Goal: Information Seeking & Learning: Learn about a topic

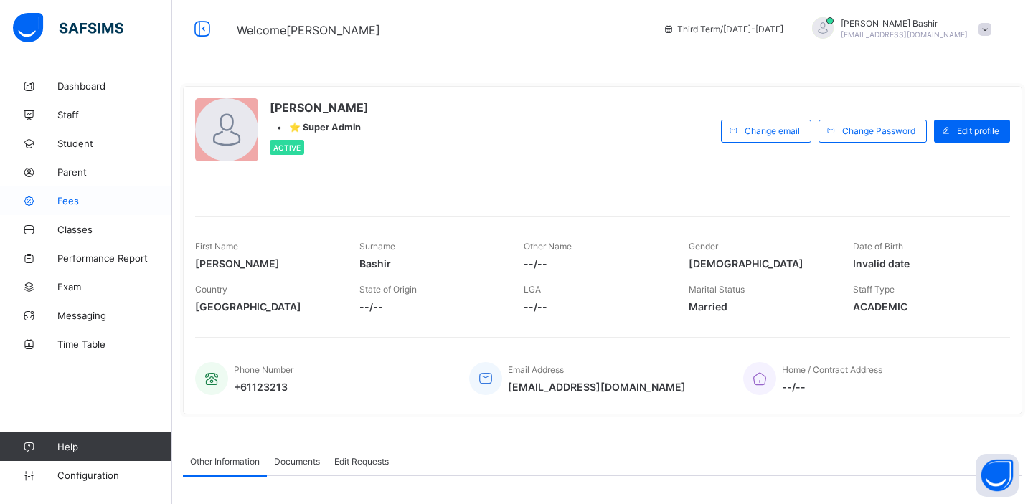
click at [72, 203] on span "Fees" at bounding box center [114, 200] width 115 height 11
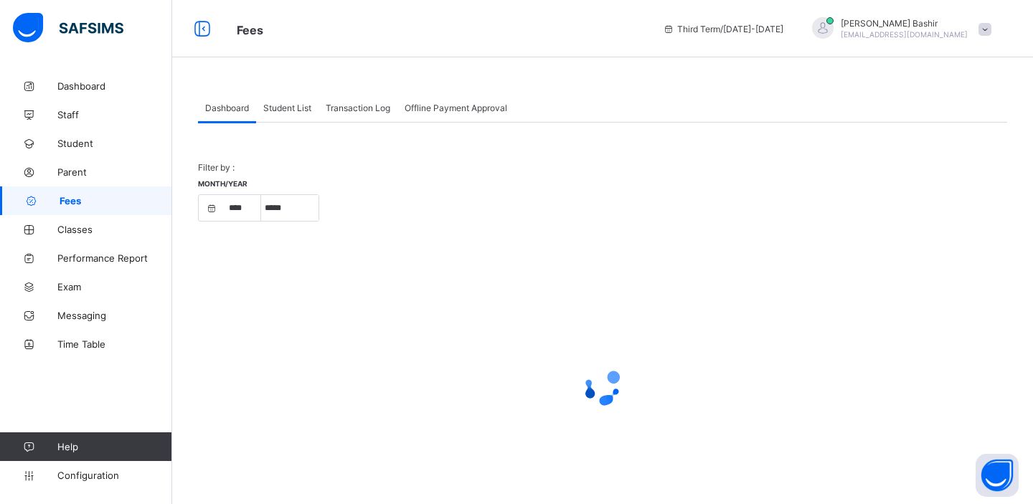
select select "****"
select select "*"
click at [85, 147] on span "Student" at bounding box center [114, 143] width 115 height 11
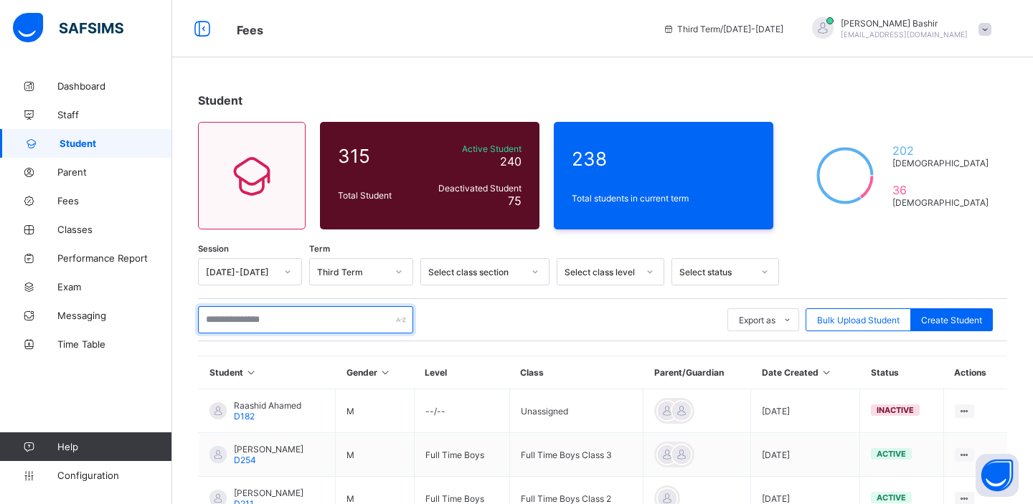
click at [278, 318] on input "text" at bounding box center [305, 319] width 215 height 27
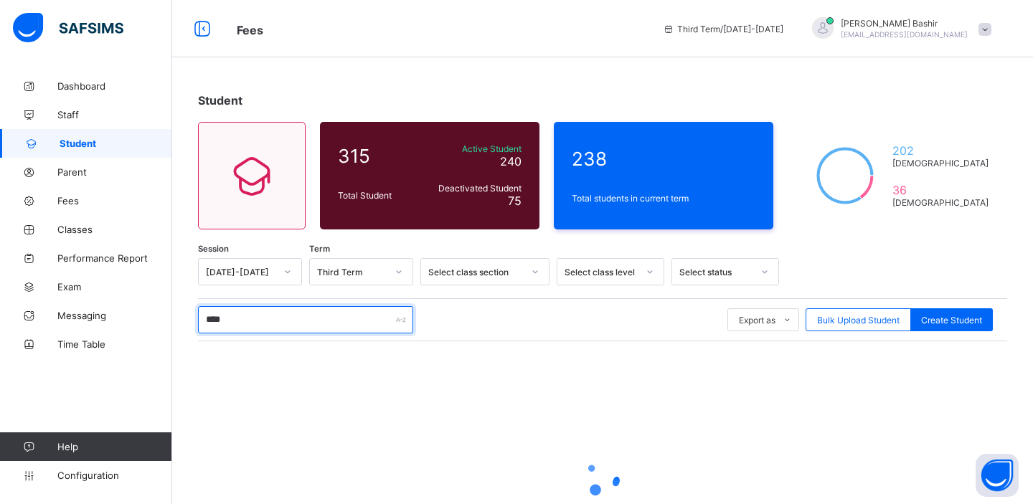
type input "*******"
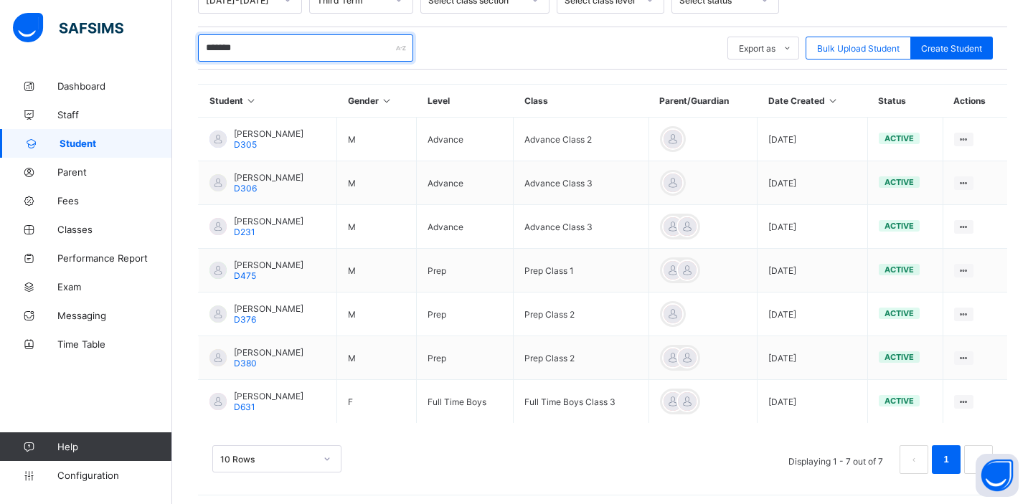
scroll to position [270, 0]
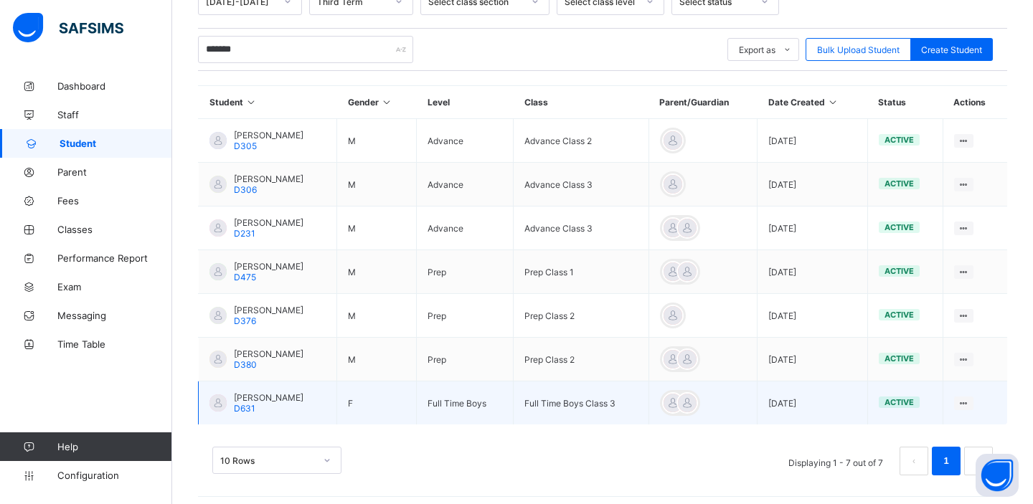
click at [285, 398] on span "[PERSON_NAME]" at bounding box center [269, 397] width 70 height 11
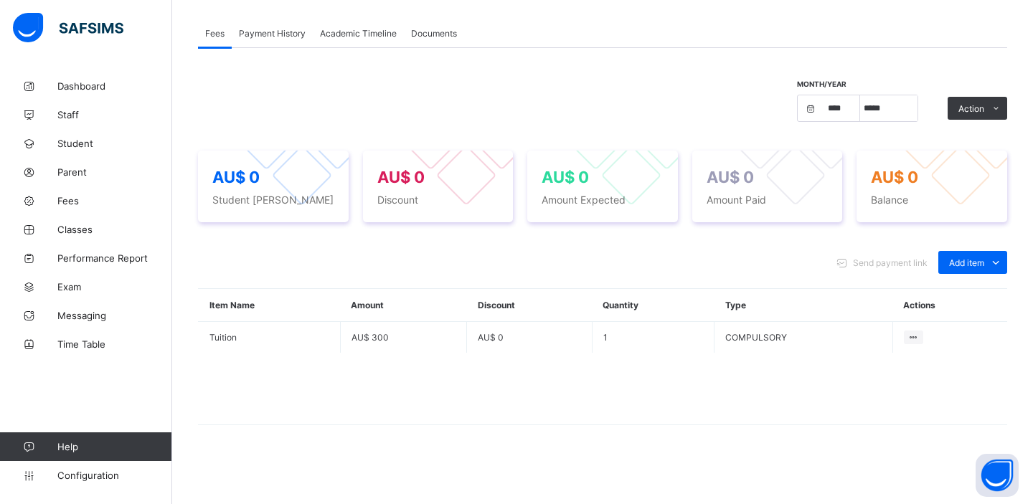
scroll to position [250, 0]
select select "****"
select select "*"
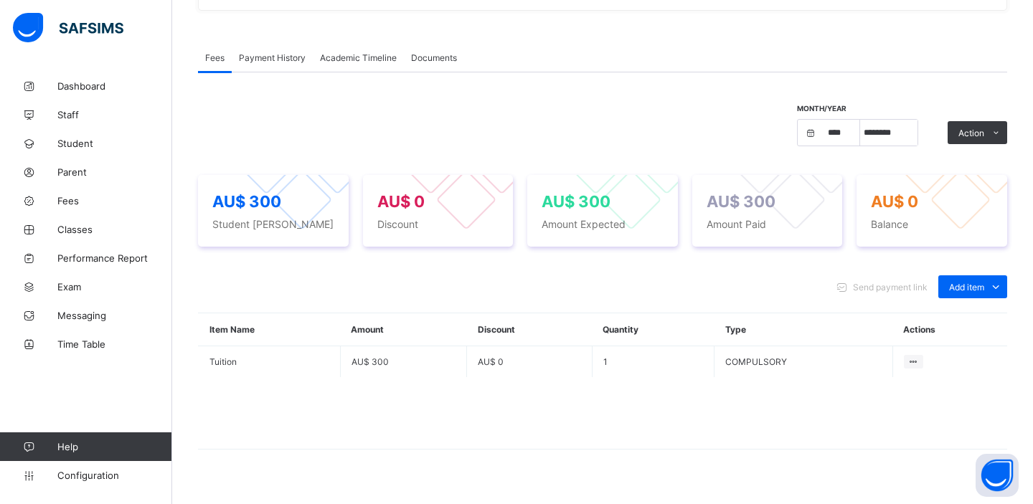
scroll to position [435, 0]
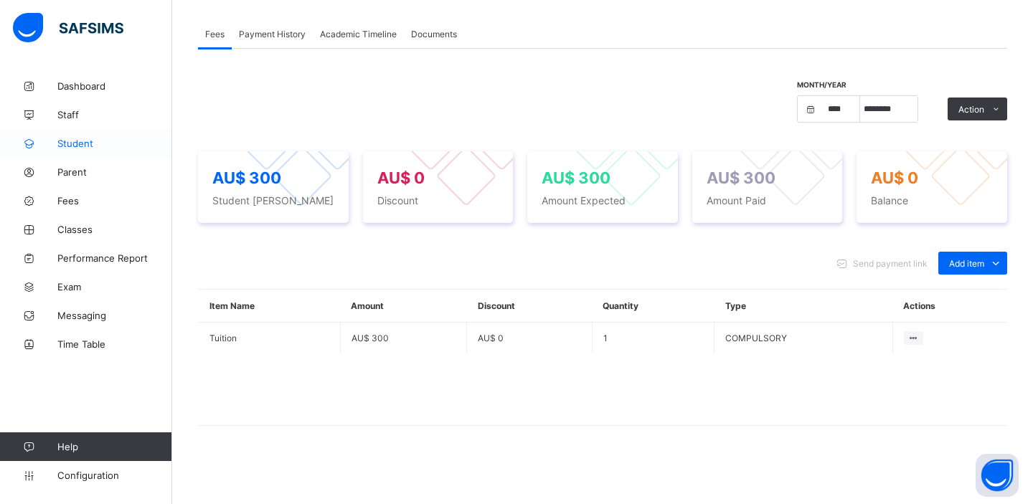
click at [80, 142] on span "Student" at bounding box center [114, 143] width 115 height 11
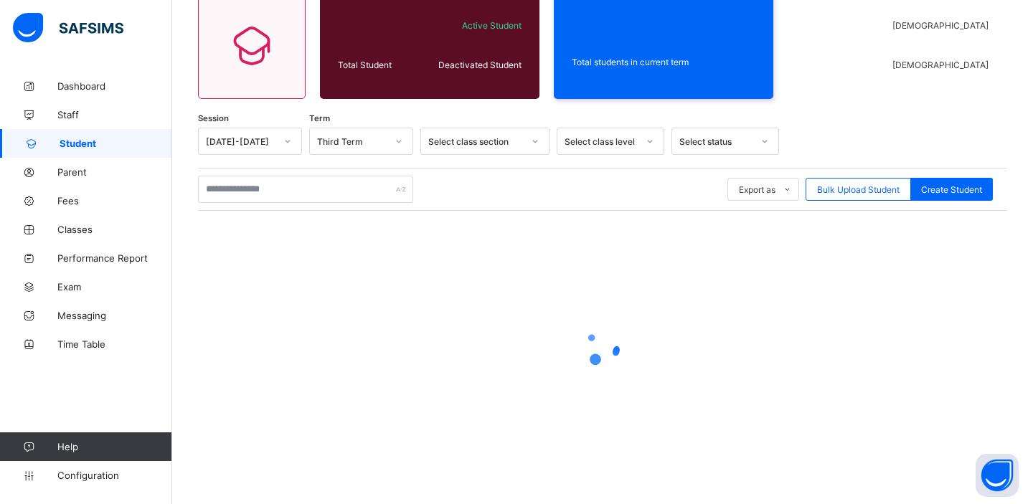
scroll to position [408, 0]
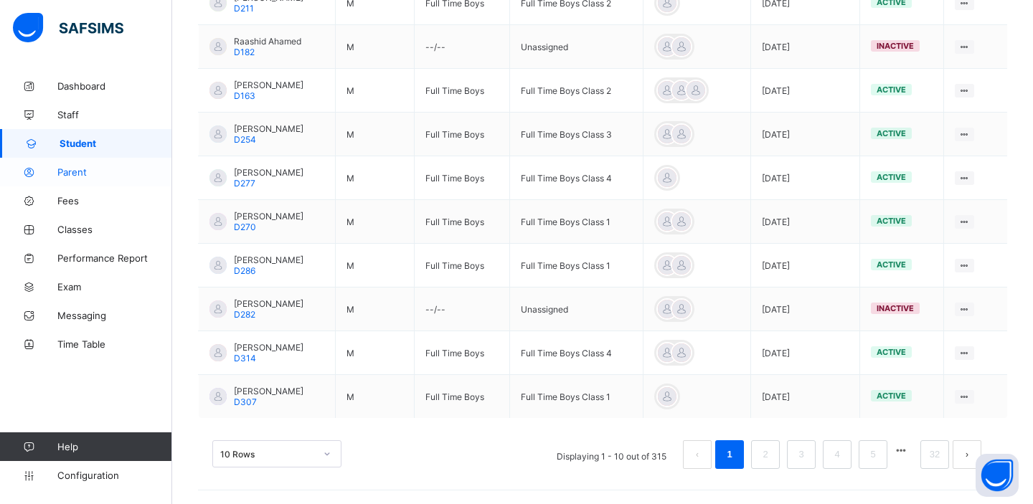
click at [75, 172] on span "Parent" at bounding box center [114, 171] width 115 height 11
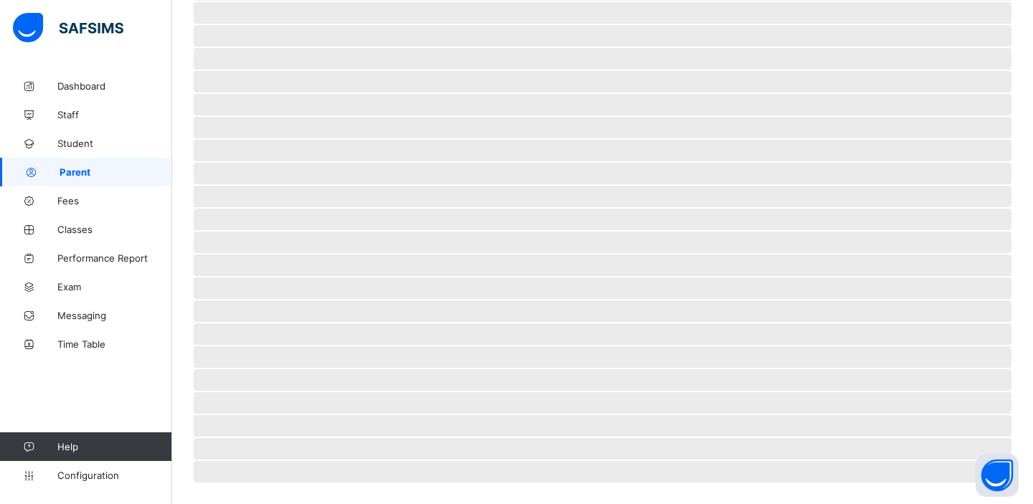
scroll to position [270, 0]
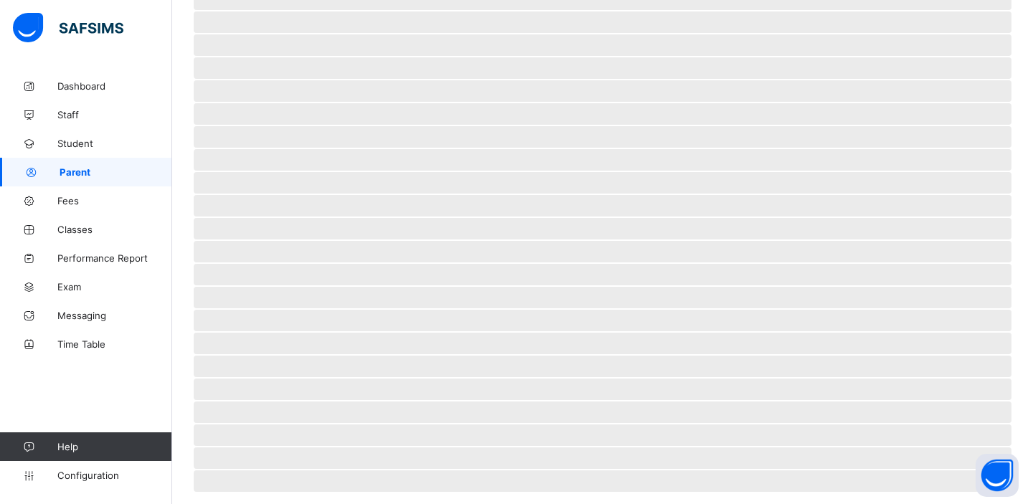
click at [80, 169] on span "Parent" at bounding box center [116, 171] width 113 height 11
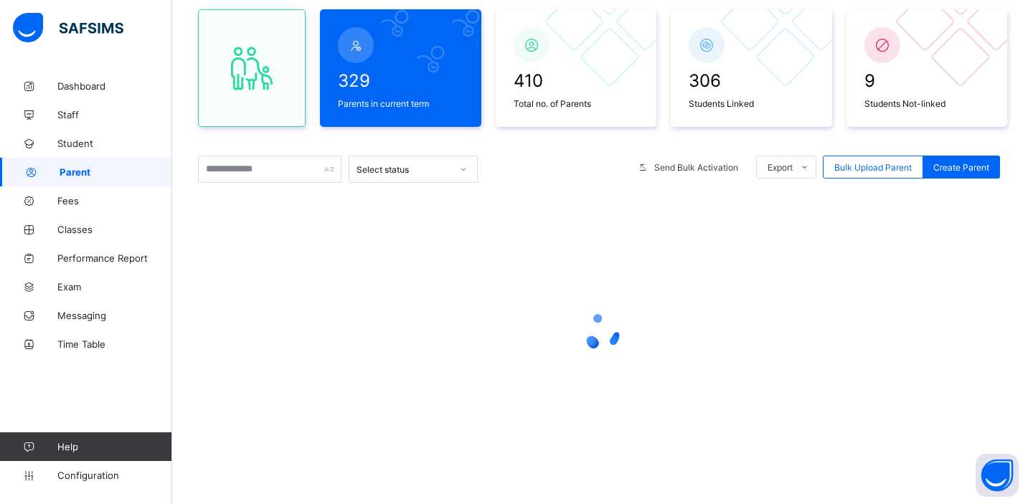
scroll to position [128, 0]
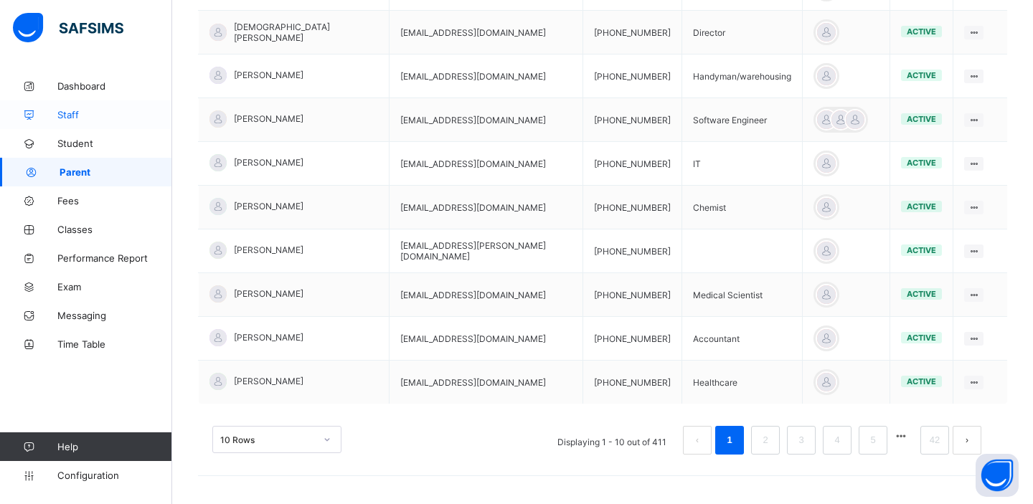
click at [75, 112] on span "Staff" at bounding box center [114, 114] width 115 height 11
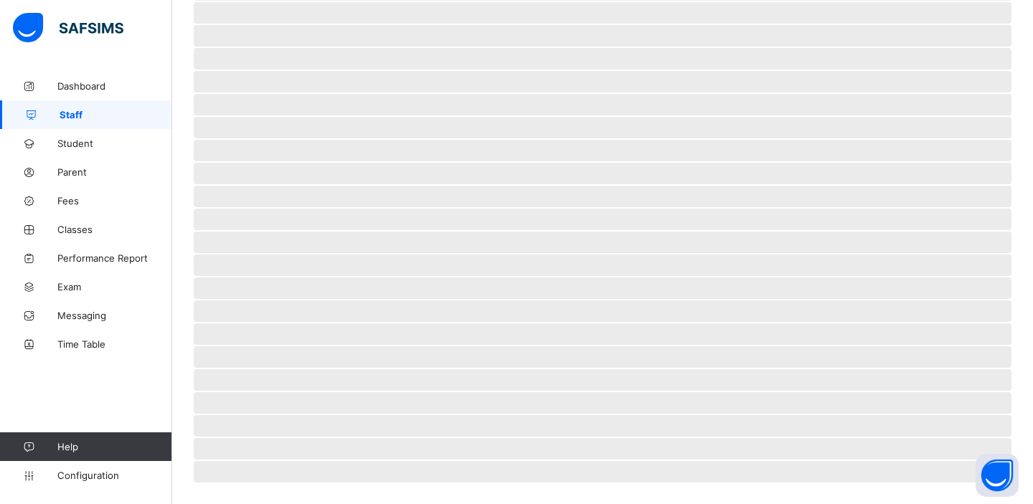
scroll to position [270, 0]
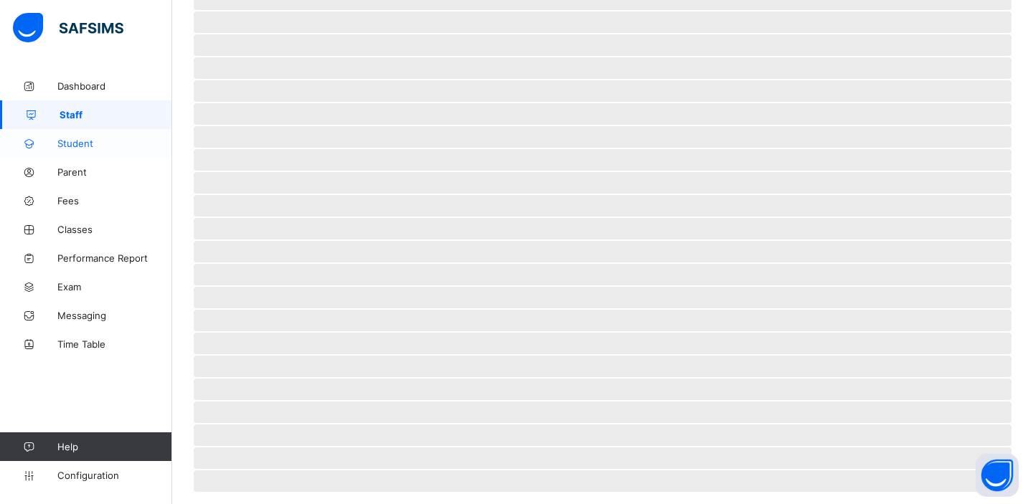
click at [78, 144] on span "Student" at bounding box center [114, 143] width 115 height 11
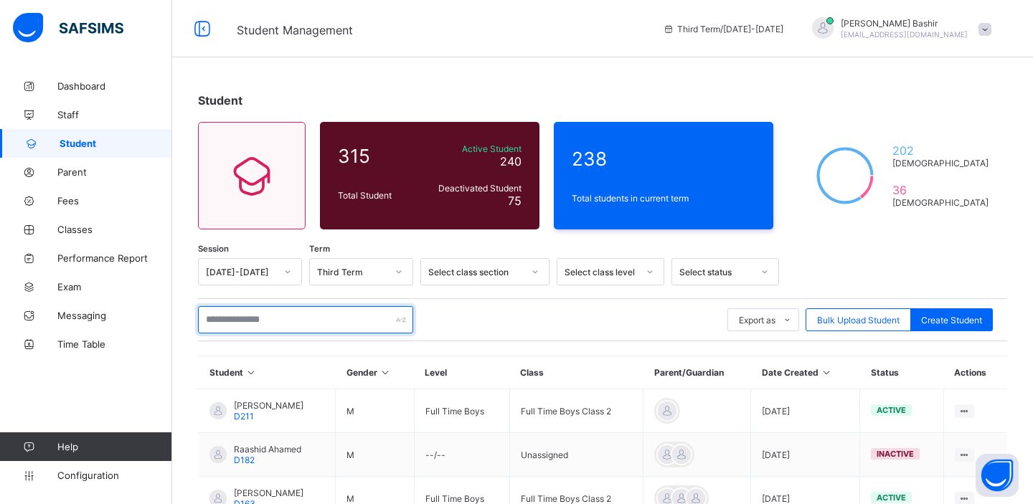
click at [272, 325] on input "text" at bounding box center [305, 319] width 215 height 27
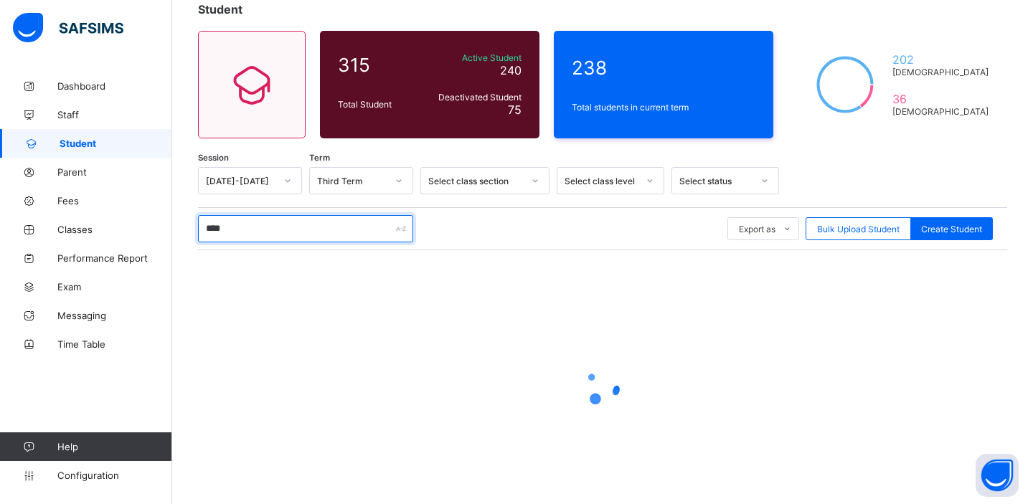
scroll to position [131, 0]
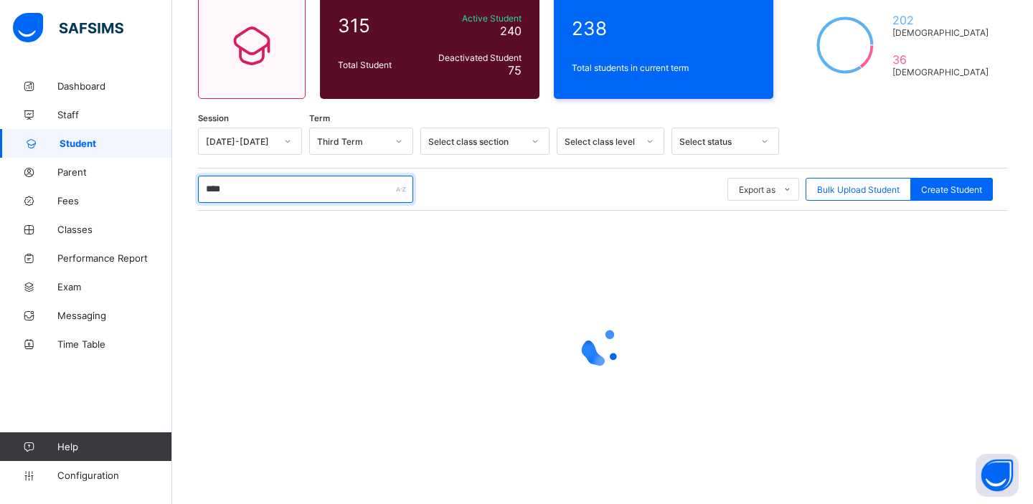
type input "****"
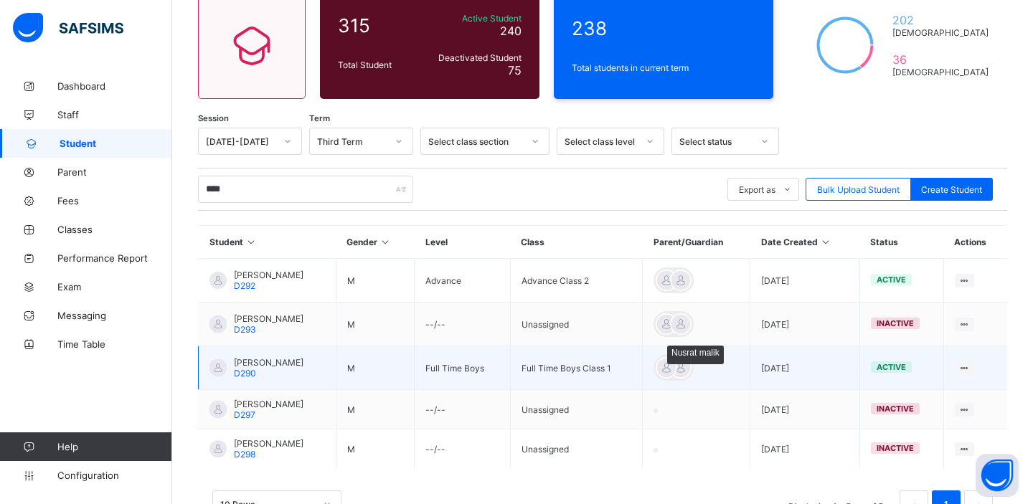
click at [677, 369] on div at bounding box center [666, 368] width 22 height 22
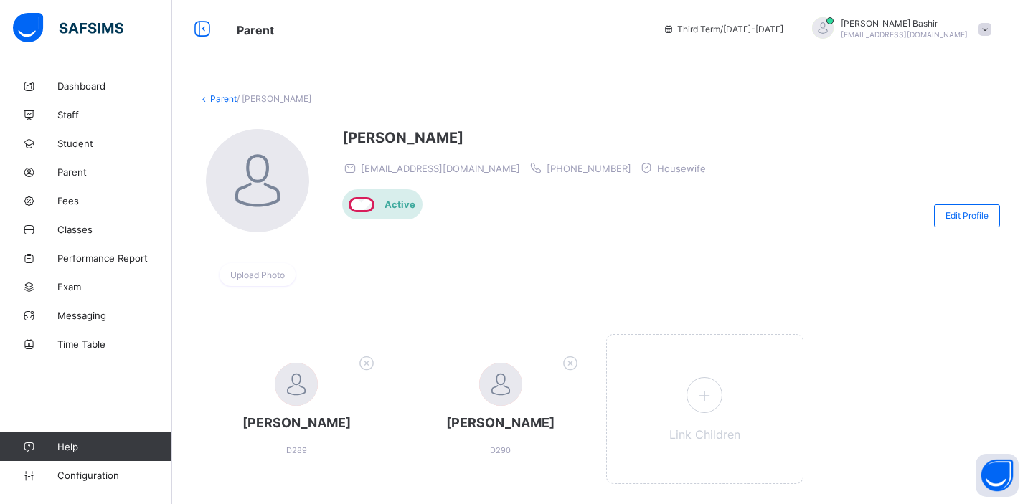
click at [409, 170] on span "nusrat@live.com.au" at bounding box center [440, 168] width 159 height 11
copy span "nusrat@live.com.au"
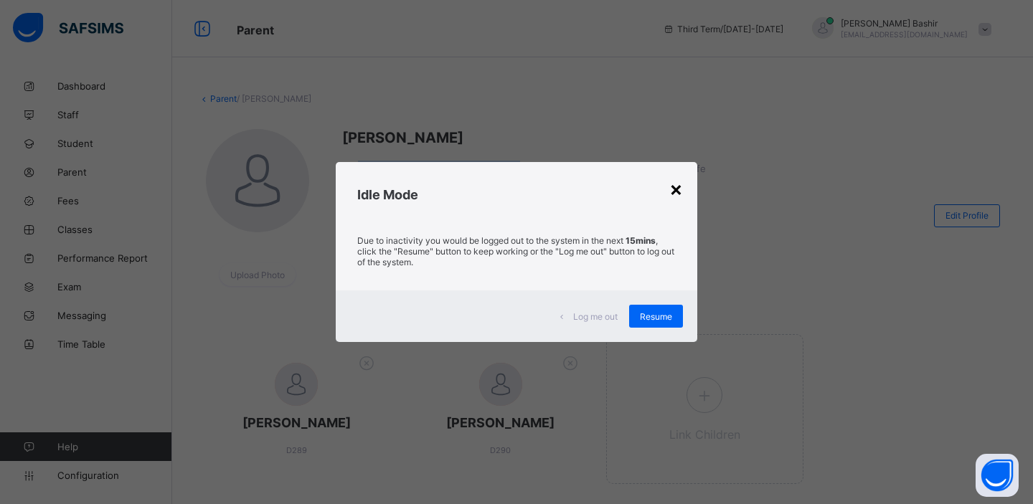
click at [676, 187] on div "×" at bounding box center [676, 188] width 14 height 24
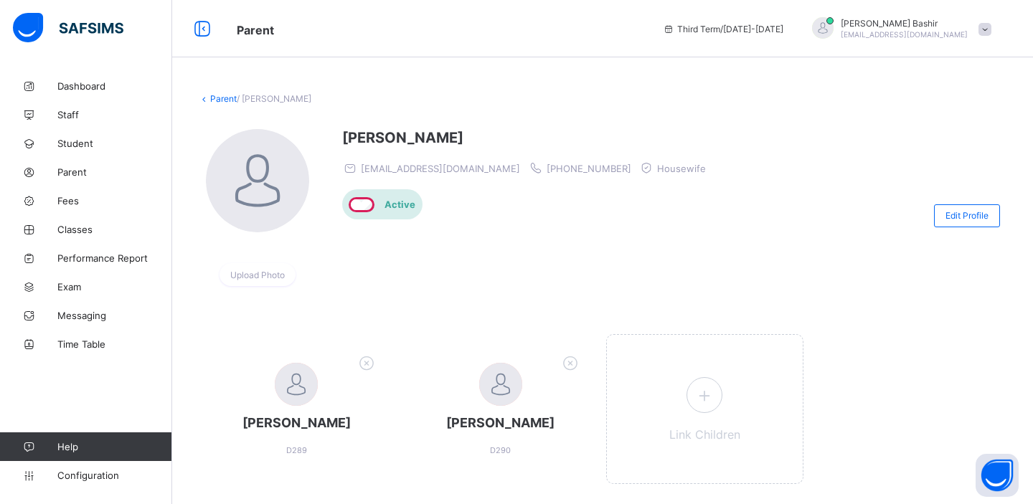
scroll to position [37, 0]
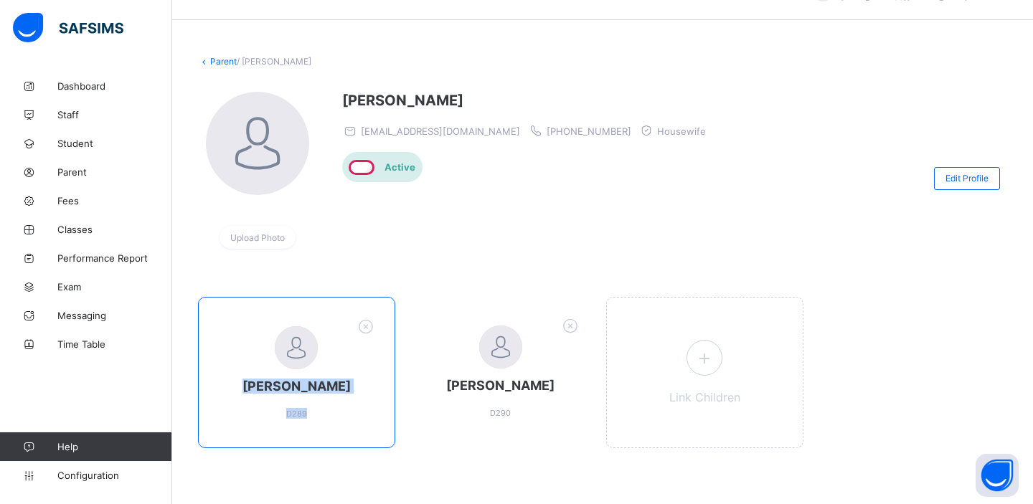
drag, startPoint x: 313, startPoint y: 416, endPoint x: 253, endPoint y: 389, distance: 65.2
click at [253, 389] on div "Bilal Ahmed D289" at bounding box center [296, 372] width 197 height 151
copy div "Bilal Ahmed D289"
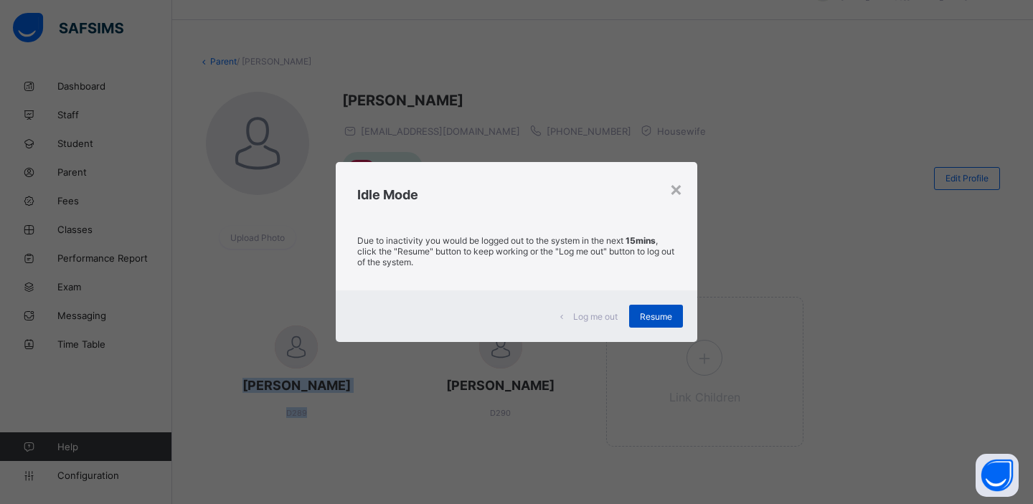
click at [643, 314] on span "Resume" at bounding box center [656, 316] width 32 height 11
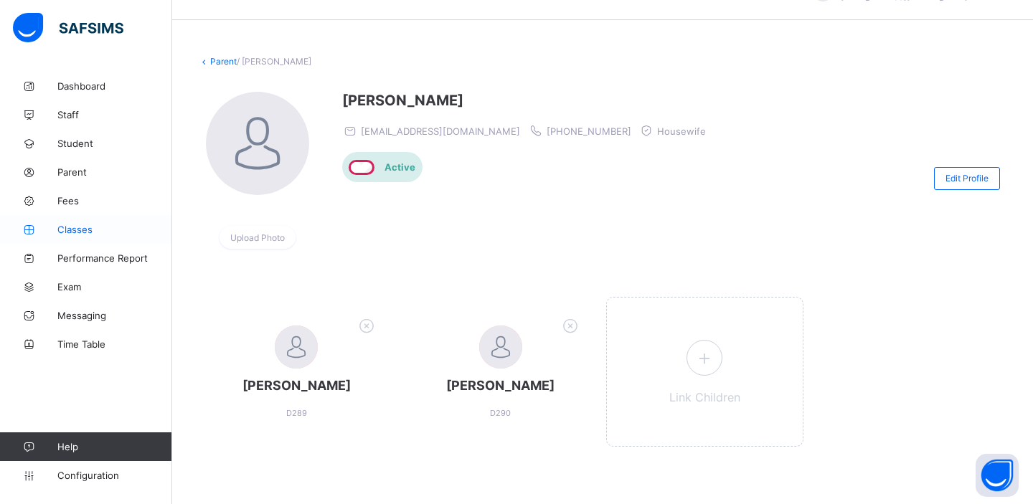
click at [68, 229] on span "Classes" at bounding box center [114, 229] width 115 height 11
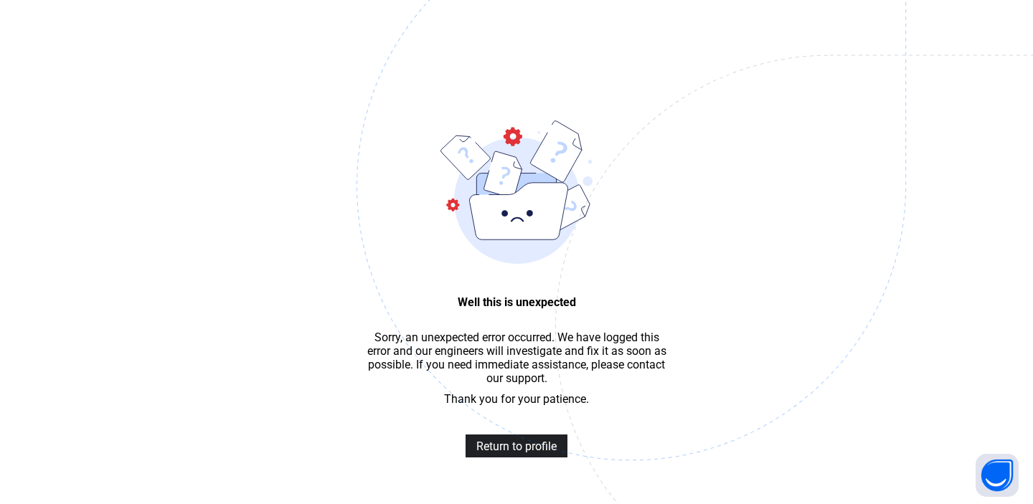
click at [507, 447] on span "Return to profile" at bounding box center [516, 447] width 80 height 14
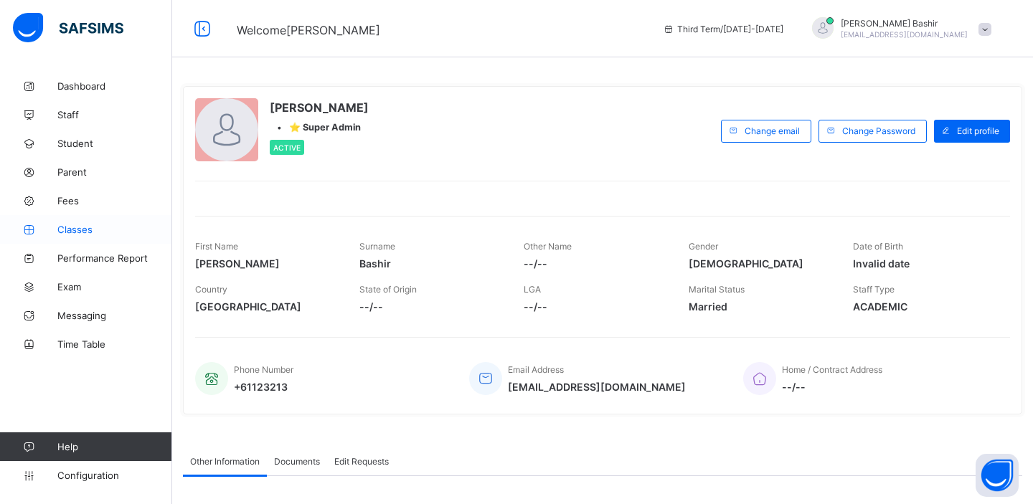
click at [79, 225] on span "Classes" at bounding box center [114, 229] width 115 height 11
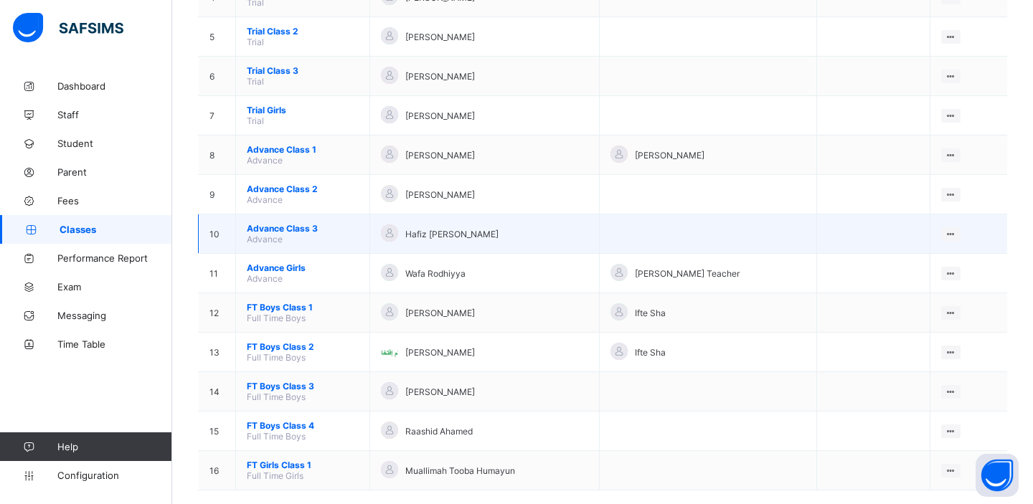
scroll to position [315, 0]
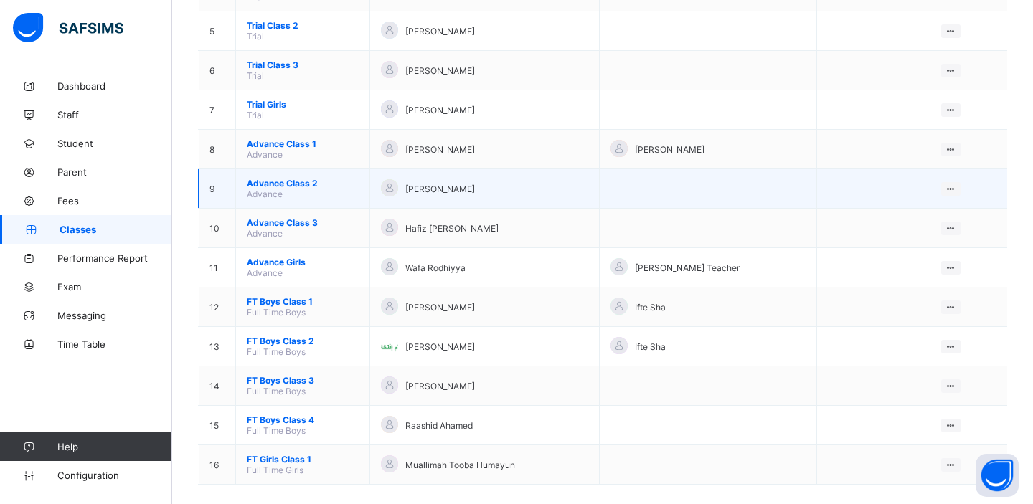
click at [277, 180] on span "Advance Class 2" at bounding box center [303, 183] width 112 height 11
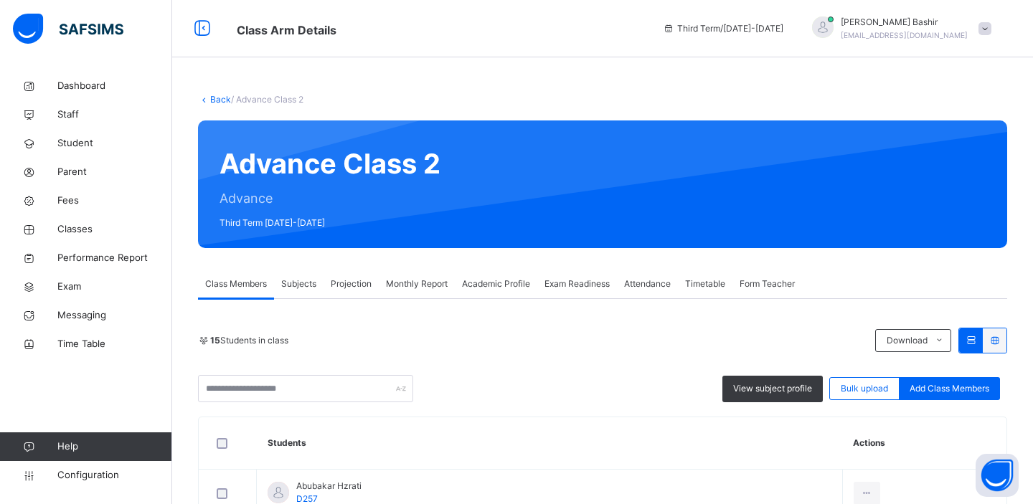
click at [412, 290] on div "Monthly Report" at bounding box center [417, 284] width 76 height 29
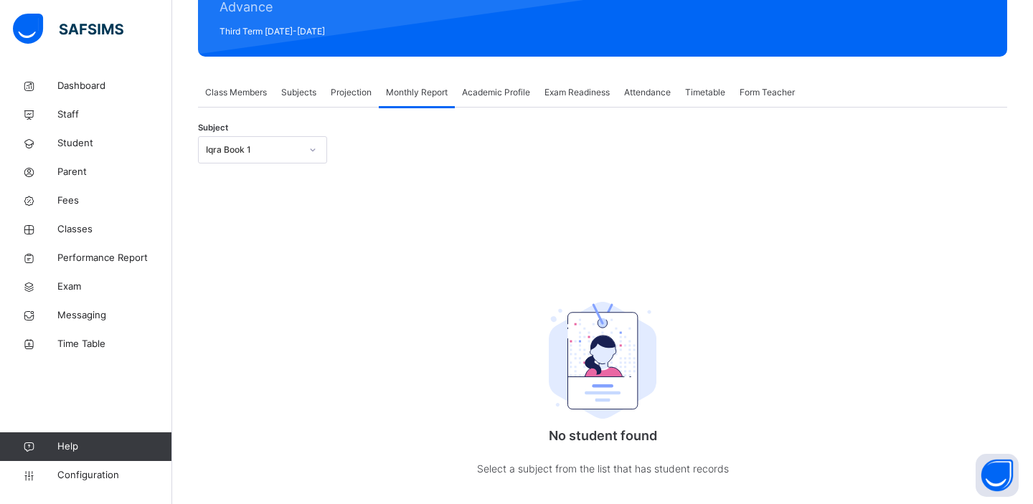
scroll to position [244, 0]
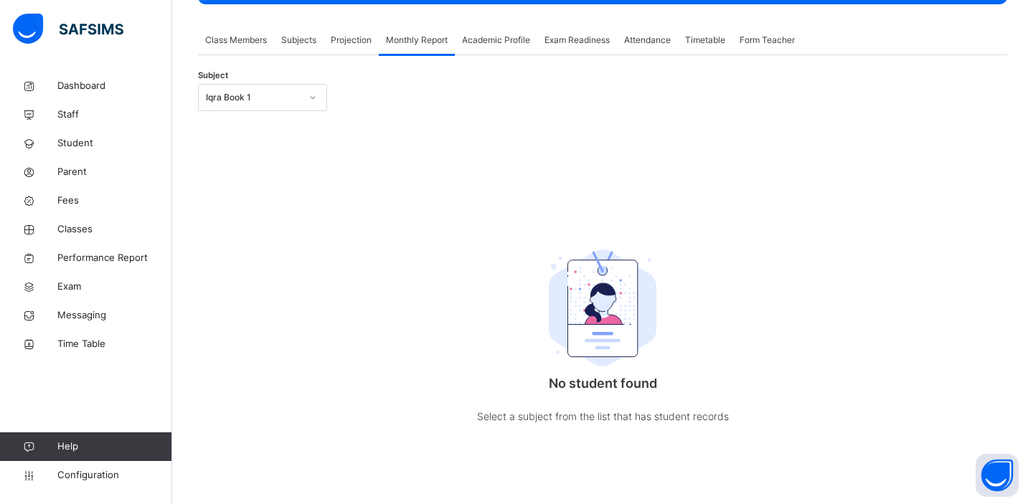
click at [264, 101] on div "Iqra Book 1" at bounding box center [253, 97] width 95 height 13
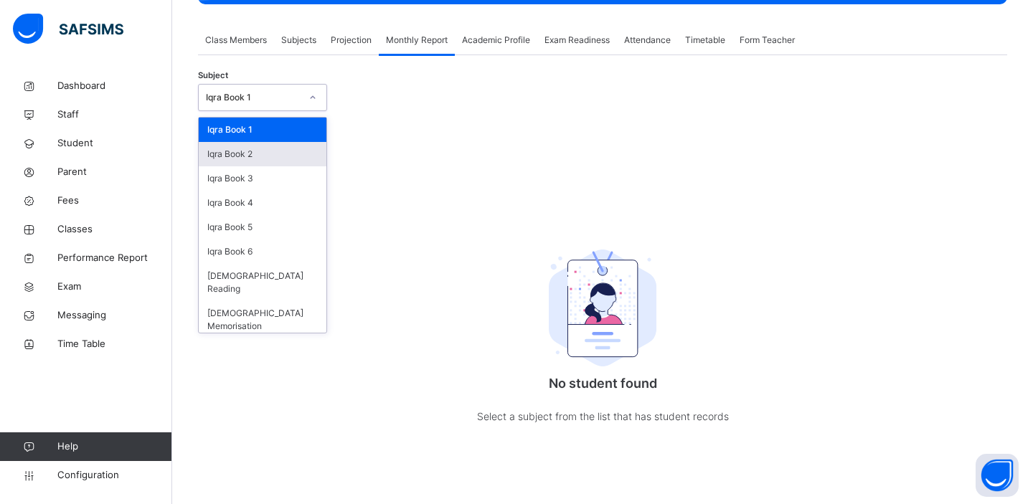
click at [256, 152] on div "Iqra Book 2" at bounding box center [263, 154] width 128 height 24
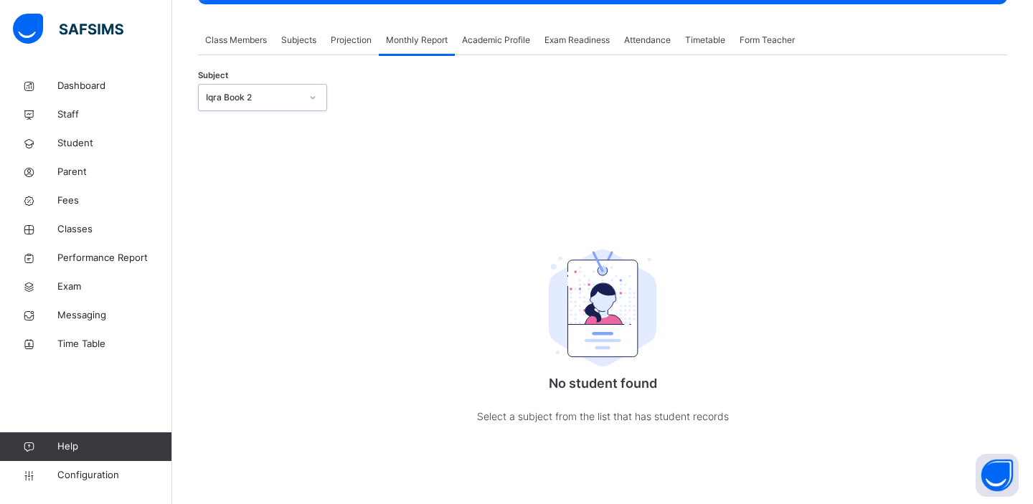
click at [270, 98] on div "Iqra Book 2" at bounding box center [253, 97] width 95 height 13
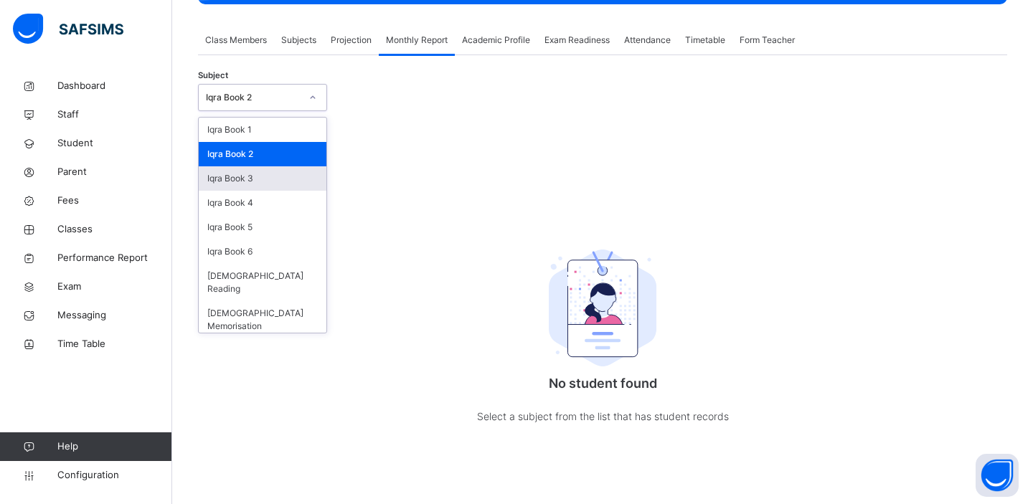
click at [257, 176] on div "Iqra Book 3" at bounding box center [263, 178] width 128 height 24
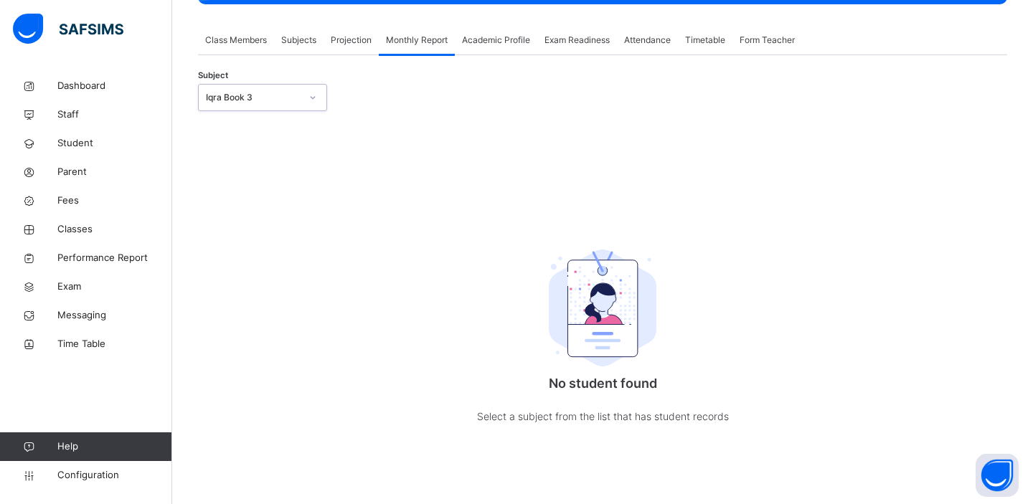
click at [252, 92] on div "Iqra Book 3" at bounding box center [253, 97] width 95 height 13
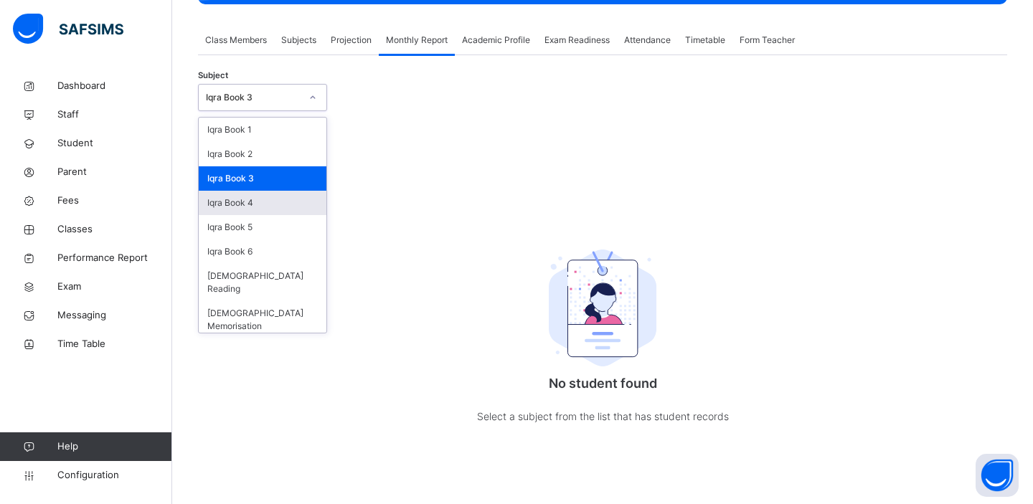
click at [245, 202] on div "Iqra Book 4" at bounding box center [263, 203] width 128 height 24
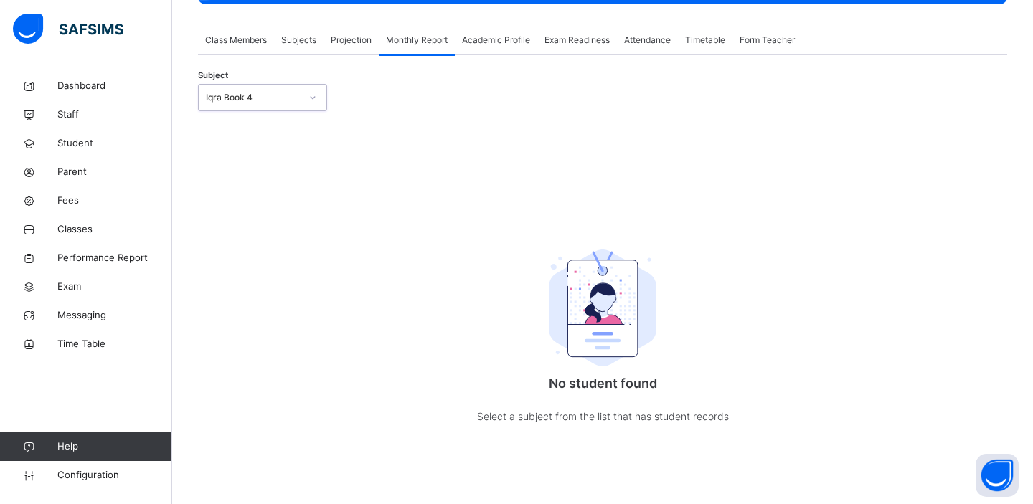
click at [285, 98] on div "Iqra Book 4" at bounding box center [253, 97] width 95 height 13
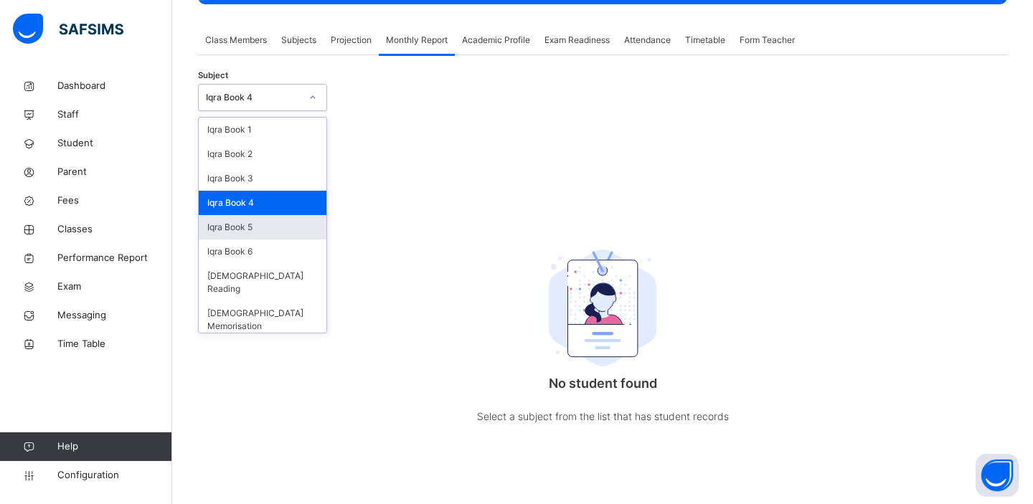
click at [262, 232] on div "Iqra Book 5" at bounding box center [263, 227] width 128 height 24
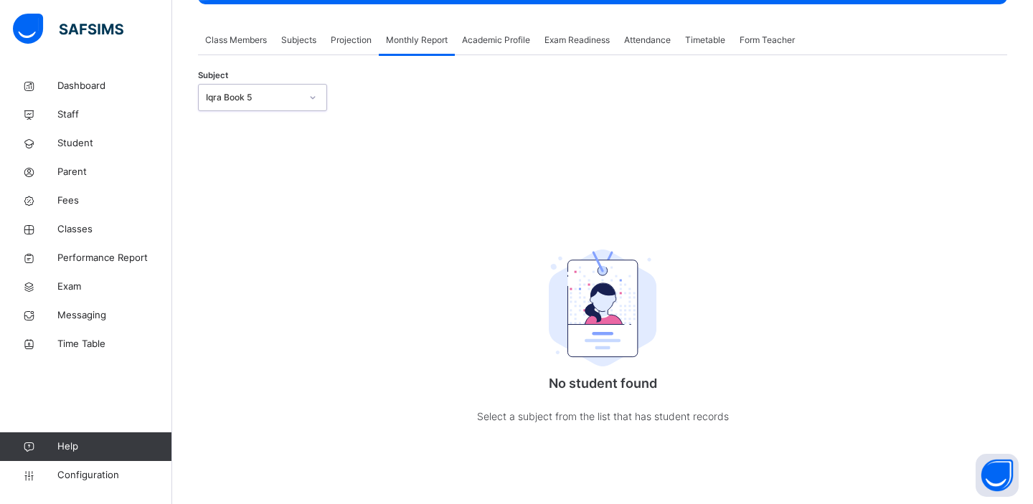
click at [275, 102] on div "Iqra Book 5" at bounding box center [253, 97] width 95 height 13
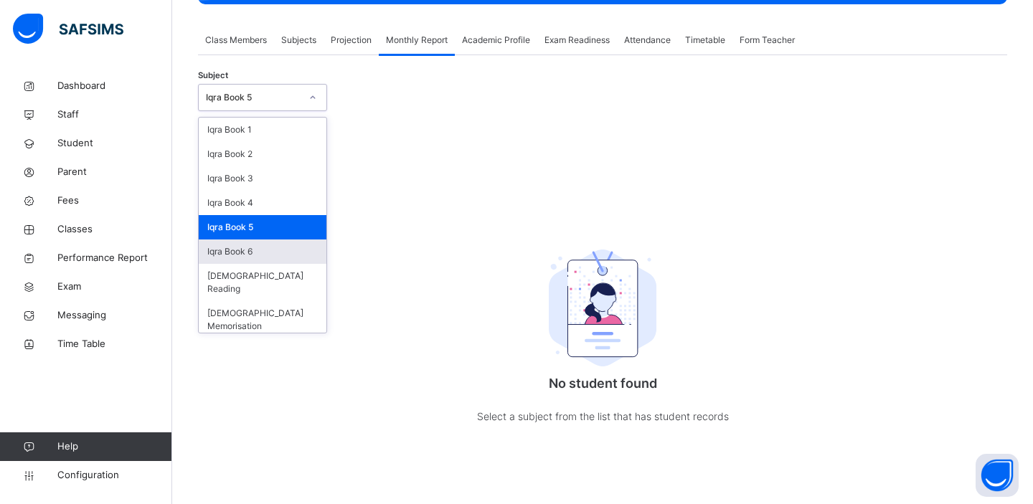
click at [262, 249] on div "Iqra Book 6" at bounding box center [263, 252] width 128 height 24
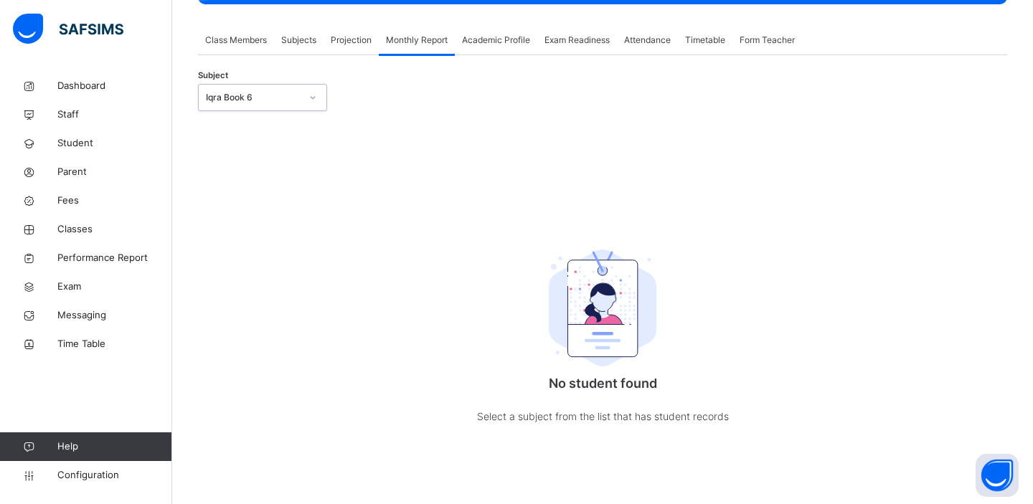
click at [272, 102] on div "Iqra Book 6" at bounding box center [253, 97] width 95 height 13
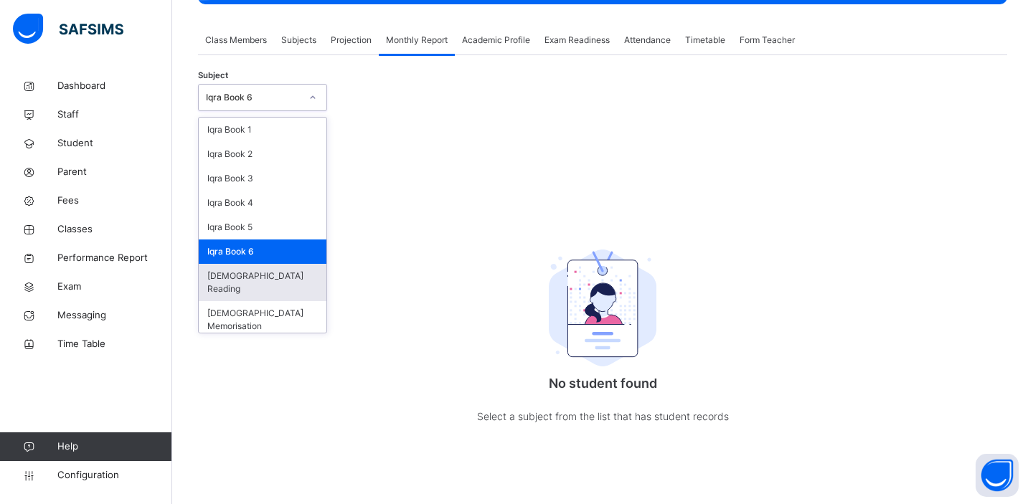
click at [252, 276] on div "[DEMOGRAPHIC_DATA] Reading" at bounding box center [263, 282] width 128 height 37
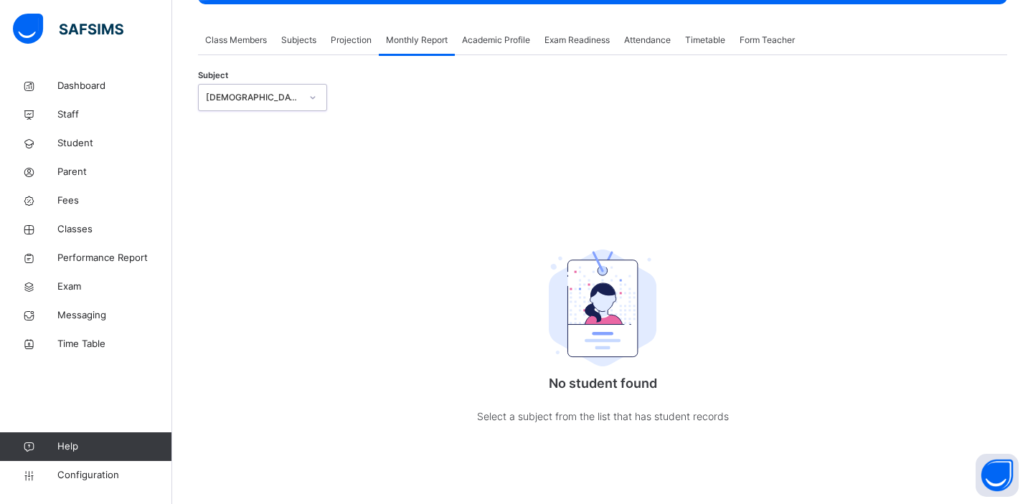
click at [236, 102] on div "[DEMOGRAPHIC_DATA] Reading" at bounding box center [253, 97] width 95 height 13
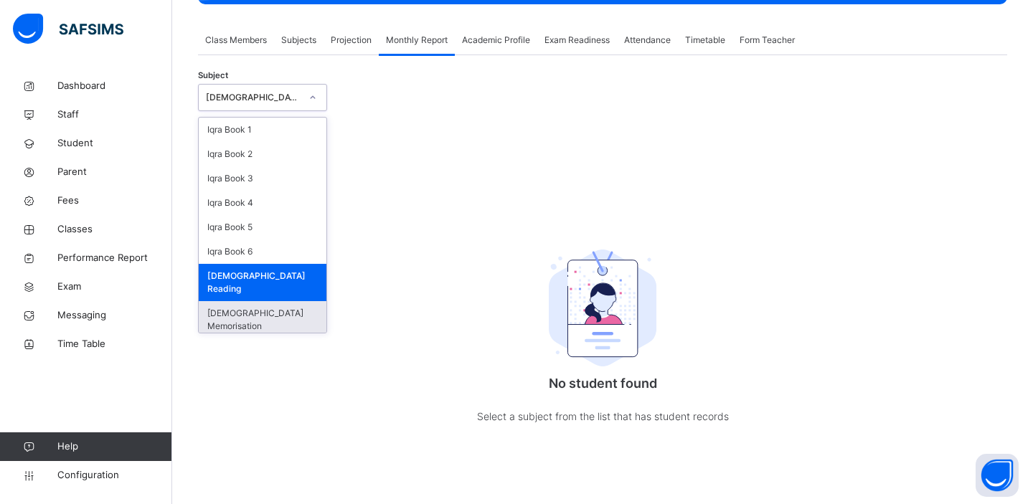
click at [247, 301] on div "[DEMOGRAPHIC_DATA] Memorisation" at bounding box center [263, 319] width 128 height 37
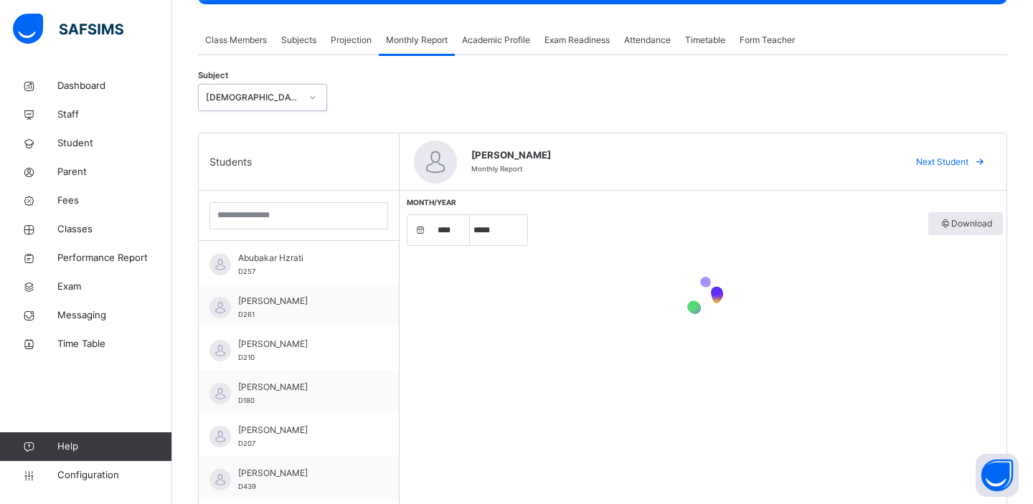
select select "****"
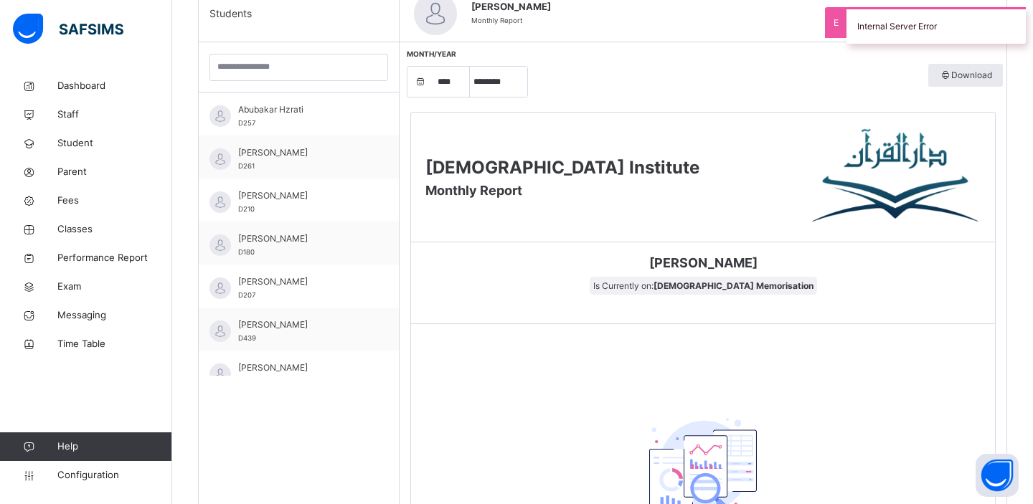
scroll to position [366, 0]
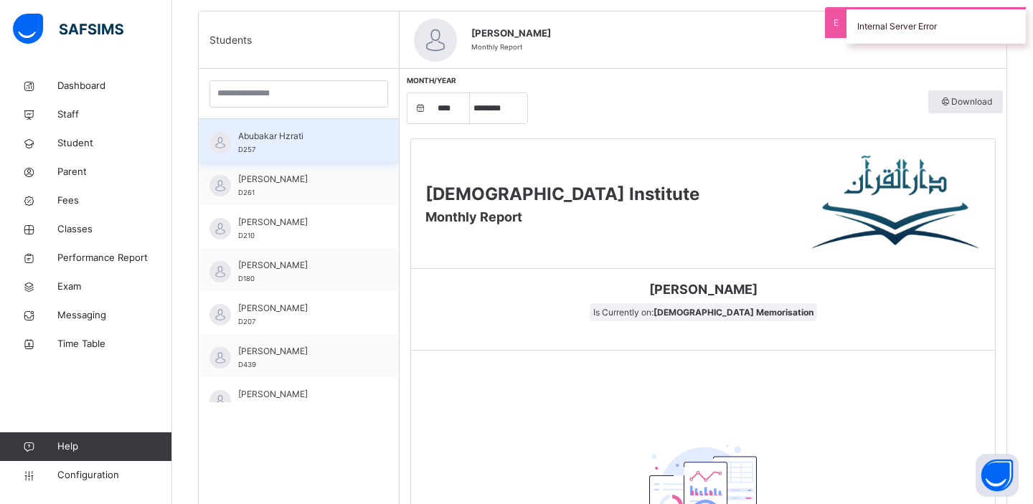
click at [254, 137] on span "Abubakar Hzrati" at bounding box center [302, 136] width 128 height 13
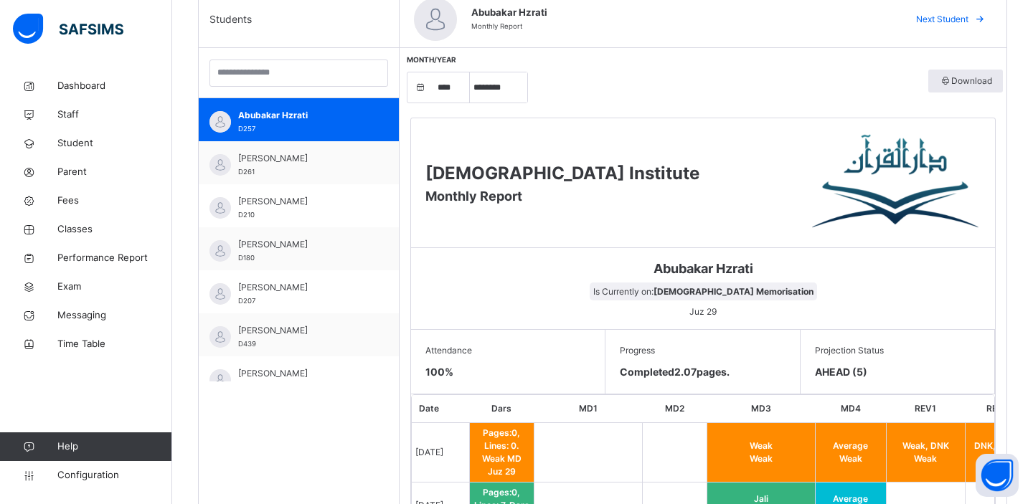
scroll to position [385, 0]
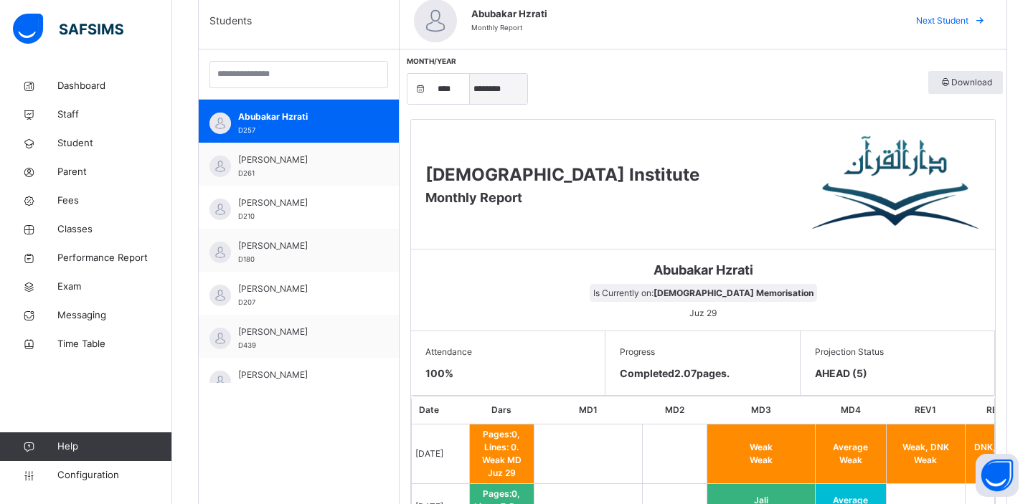
click at [498, 85] on select "***** ******** ***** ***** *** **** **** ****** ********* ******* ******** ****…" at bounding box center [498, 89] width 57 height 30
select select "*"
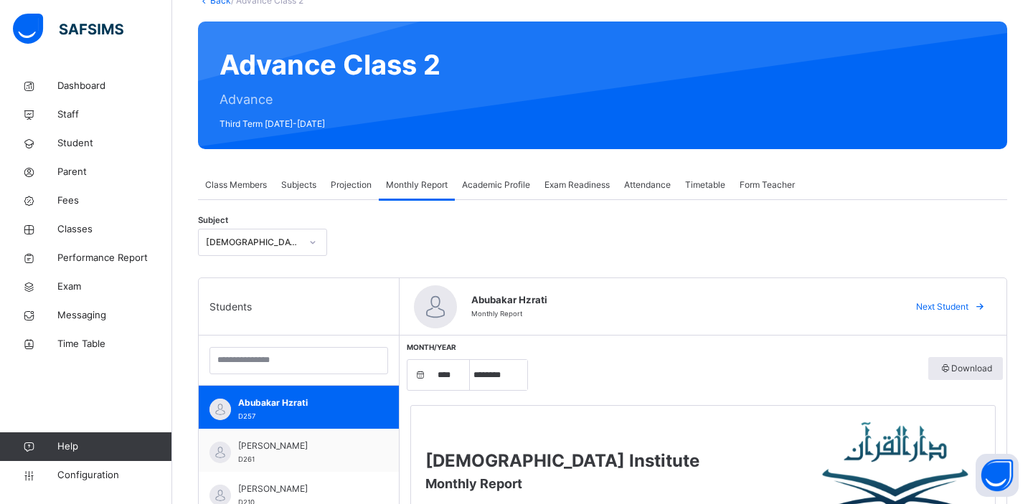
scroll to position [107, 0]
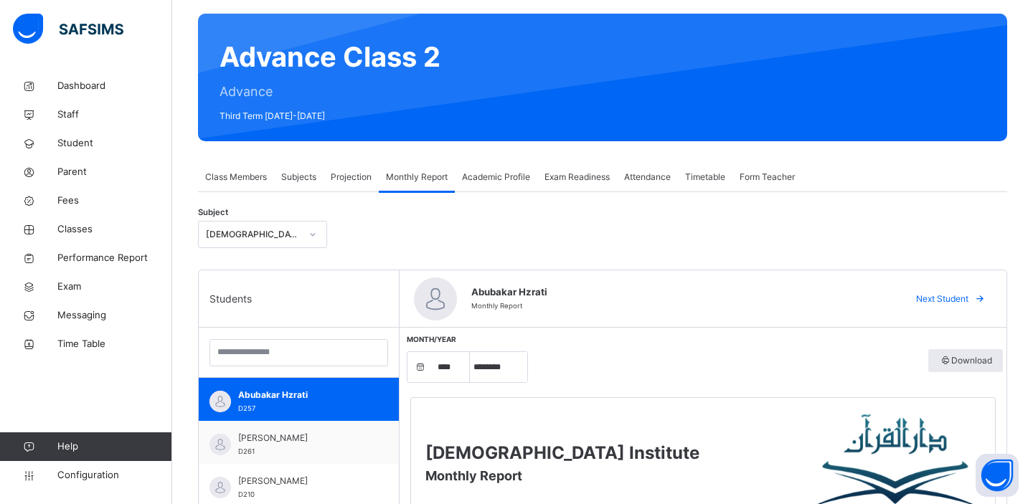
click at [249, 177] on span "Class Members" at bounding box center [236, 177] width 62 height 13
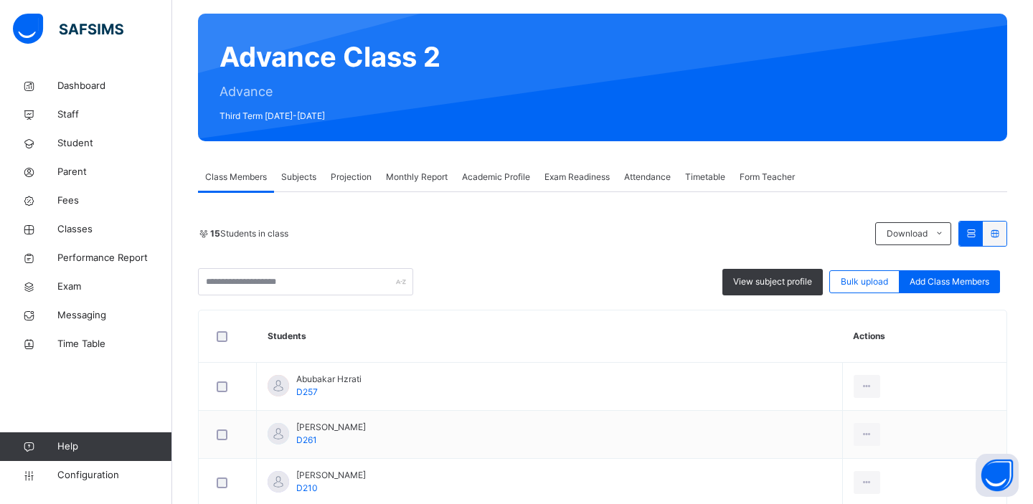
click at [290, 179] on span "Subjects" at bounding box center [298, 177] width 35 height 13
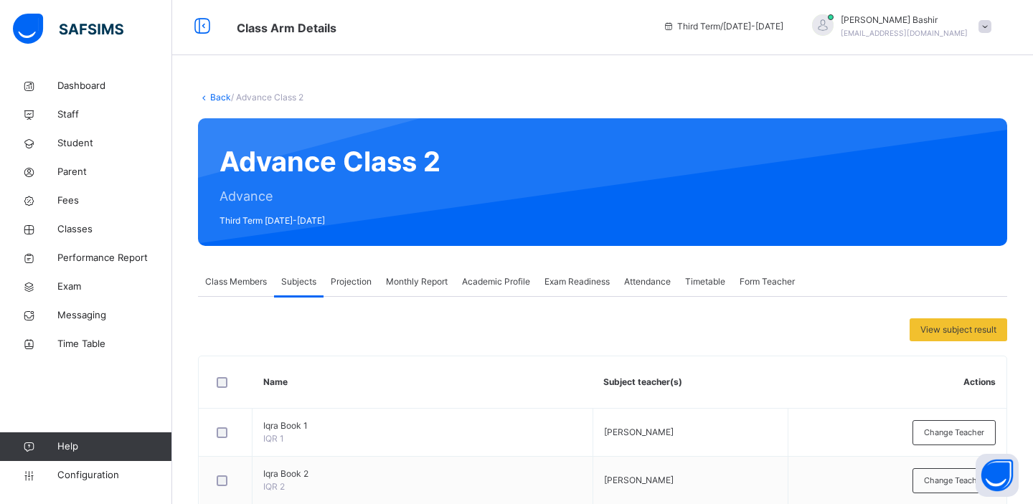
scroll to position [0, 0]
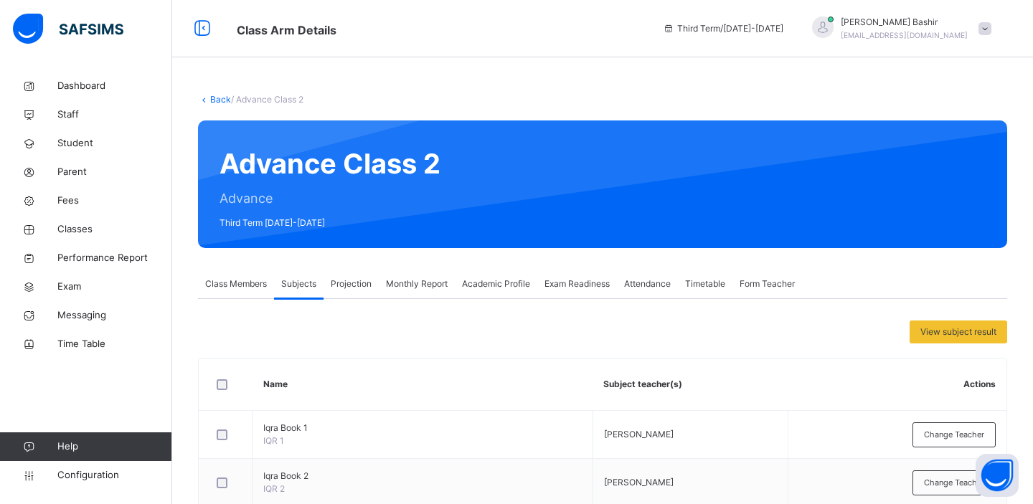
click at [424, 283] on span "Monthly Report" at bounding box center [417, 284] width 62 height 13
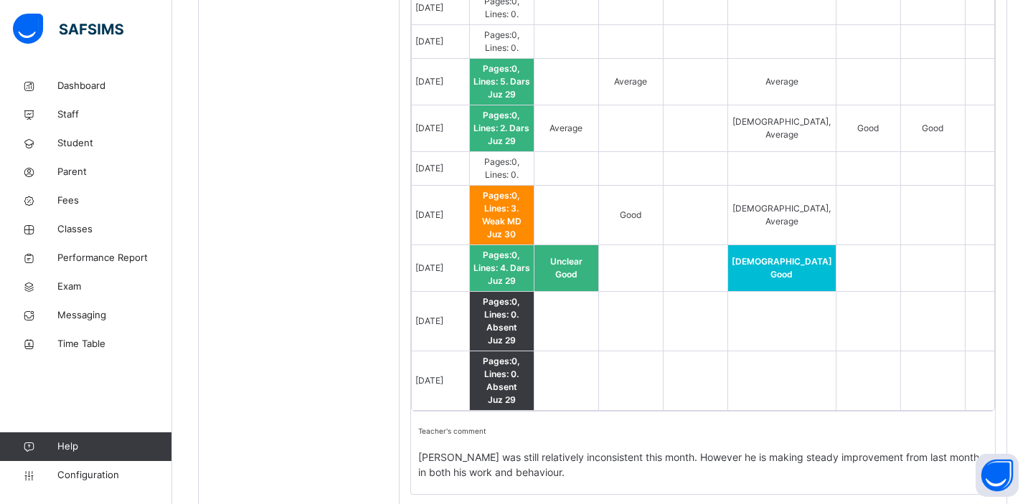
scroll to position [1234, 0]
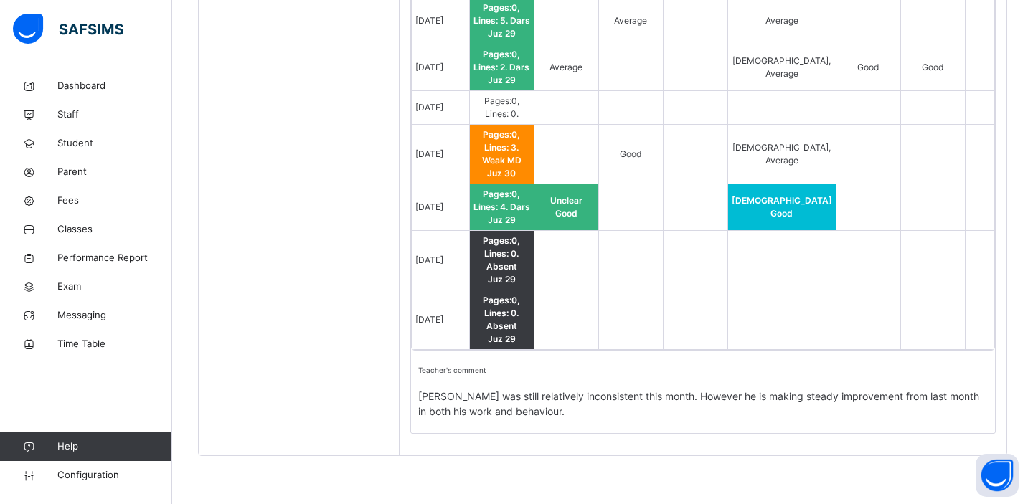
click at [521, 398] on span "[PERSON_NAME] was still relatively inconsistent this month. However he is makin…" at bounding box center [702, 404] width 569 height 30
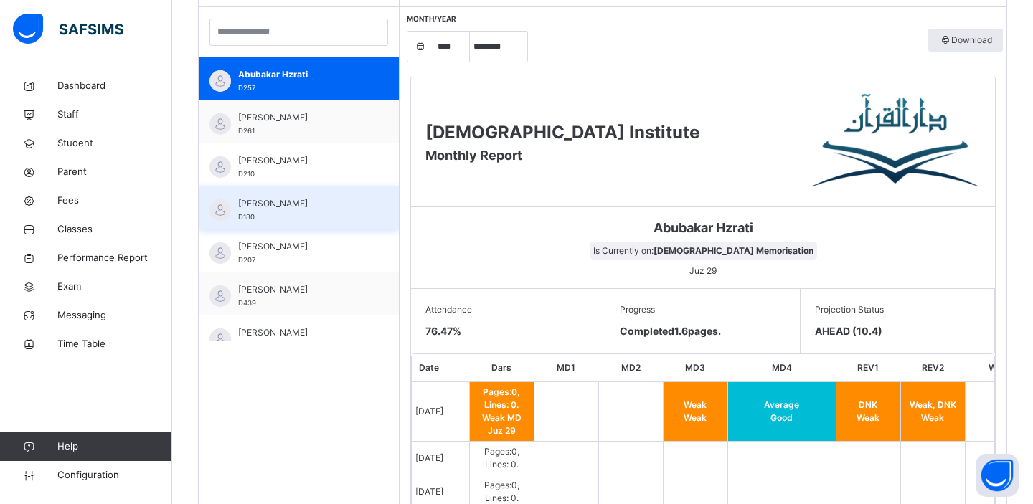
scroll to position [426, 0]
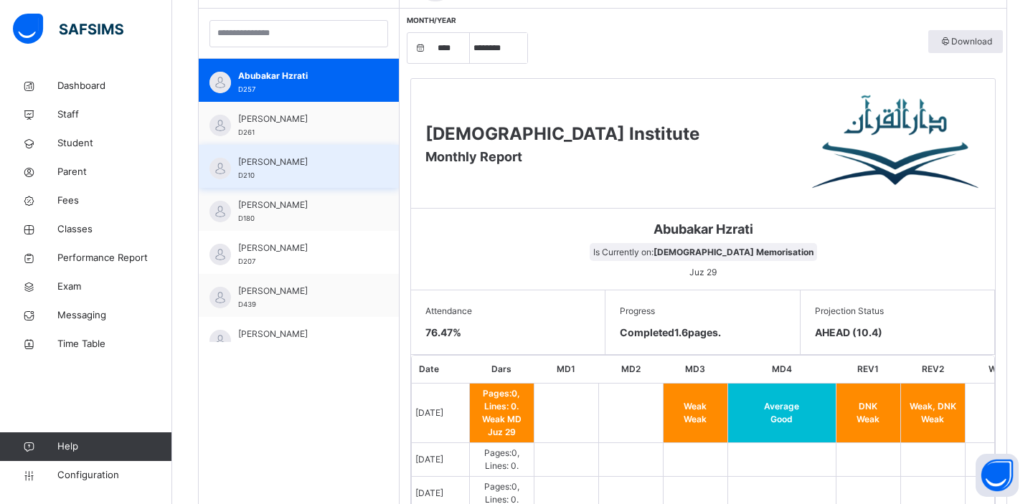
click at [271, 167] on span "[PERSON_NAME]" at bounding box center [302, 162] width 128 height 13
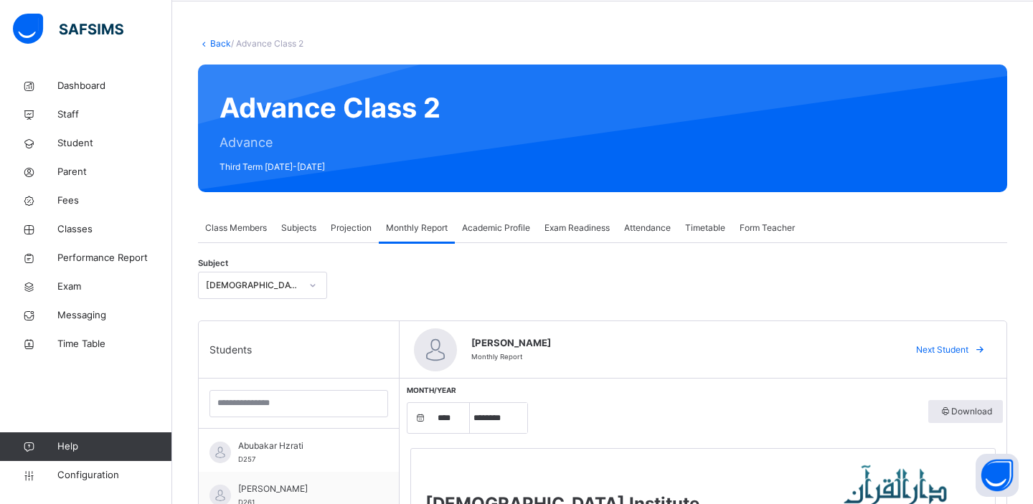
scroll to position [0, 0]
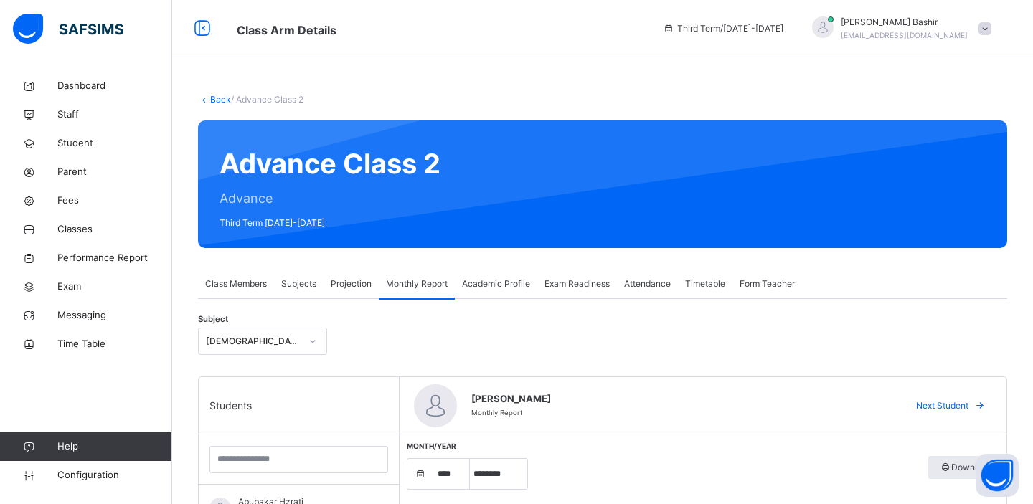
click at [220, 101] on link "Back" at bounding box center [220, 99] width 21 height 11
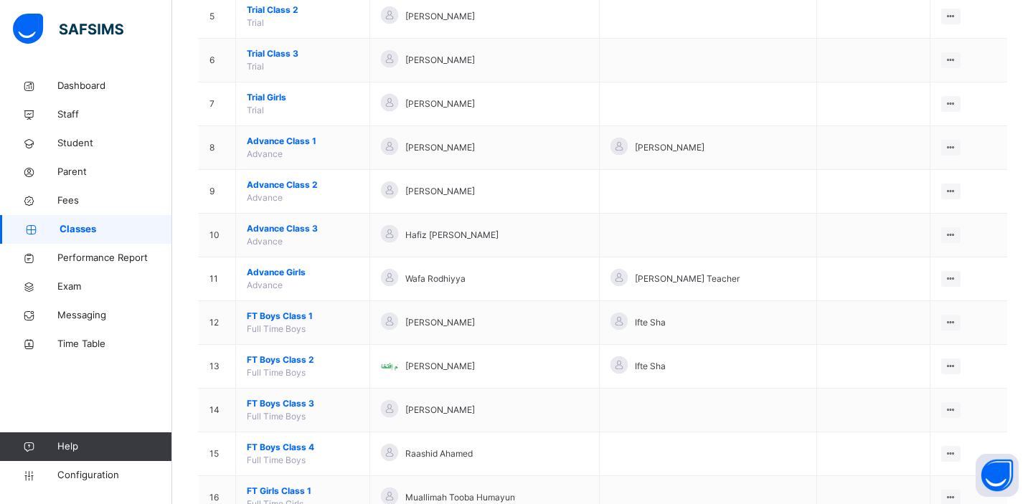
scroll to position [402, 0]
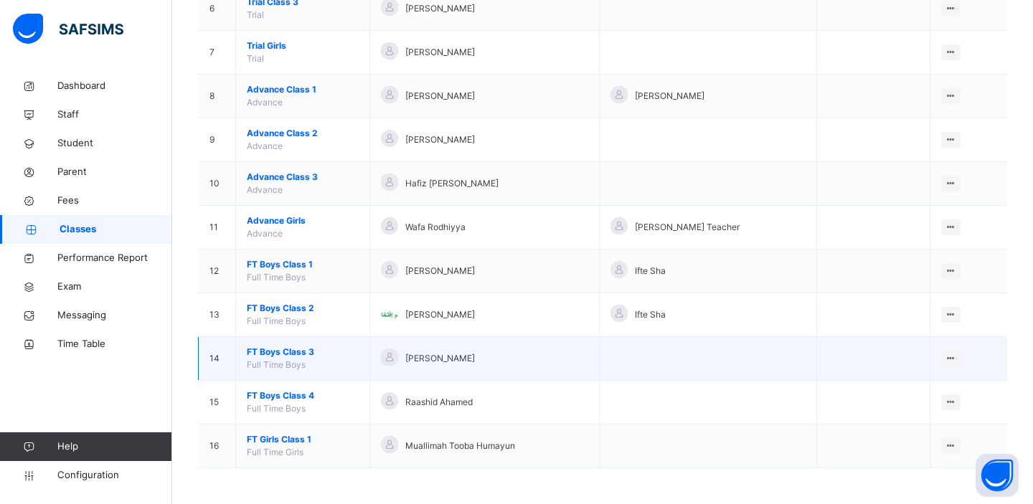
click at [425, 361] on span "[PERSON_NAME]" at bounding box center [440, 358] width 70 height 13
click at [304, 355] on span "FT Boys Class 3" at bounding box center [303, 352] width 112 height 13
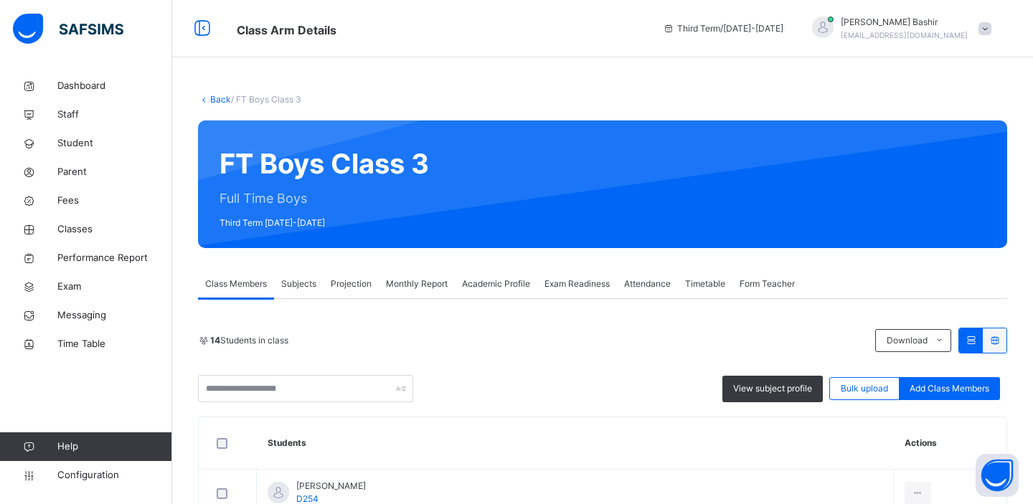
click at [415, 279] on span "Monthly Report" at bounding box center [417, 284] width 62 height 13
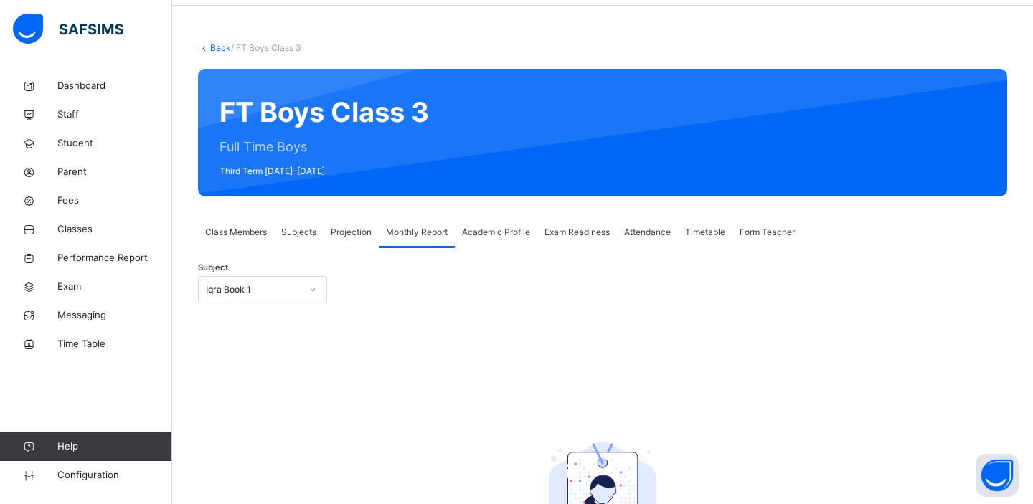
click at [285, 293] on div "Iqra Book 1" at bounding box center [249, 290] width 100 height 22
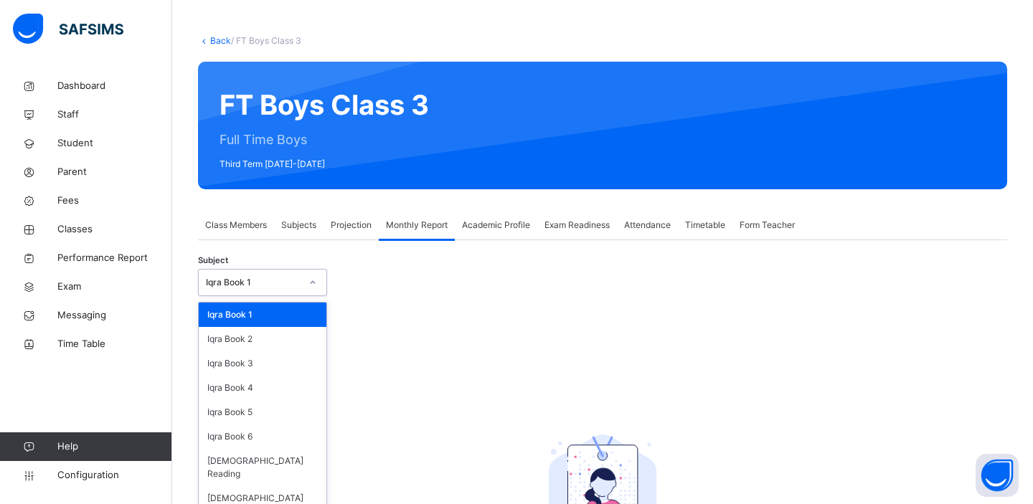
scroll to position [244, 0]
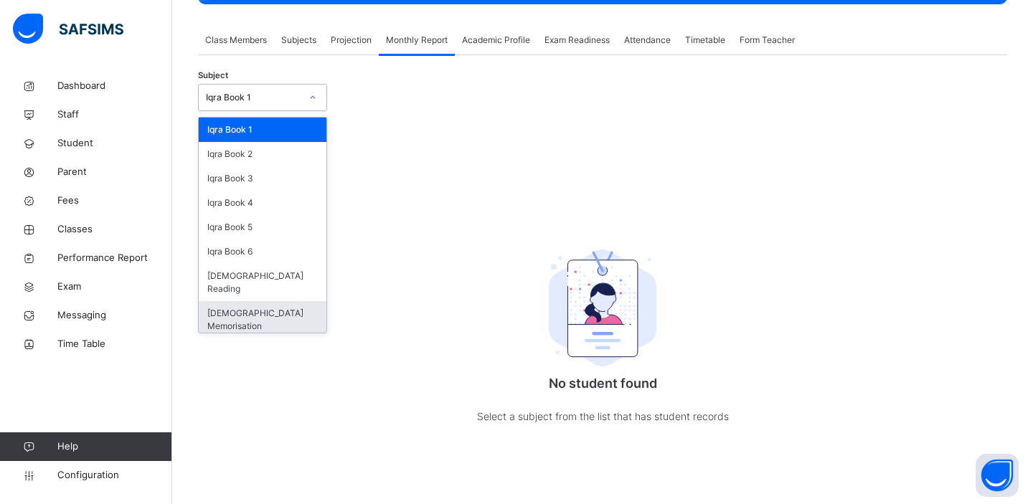
click at [236, 301] on div "[DEMOGRAPHIC_DATA] Memorisation" at bounding box center [263, 319] width 128 height 37
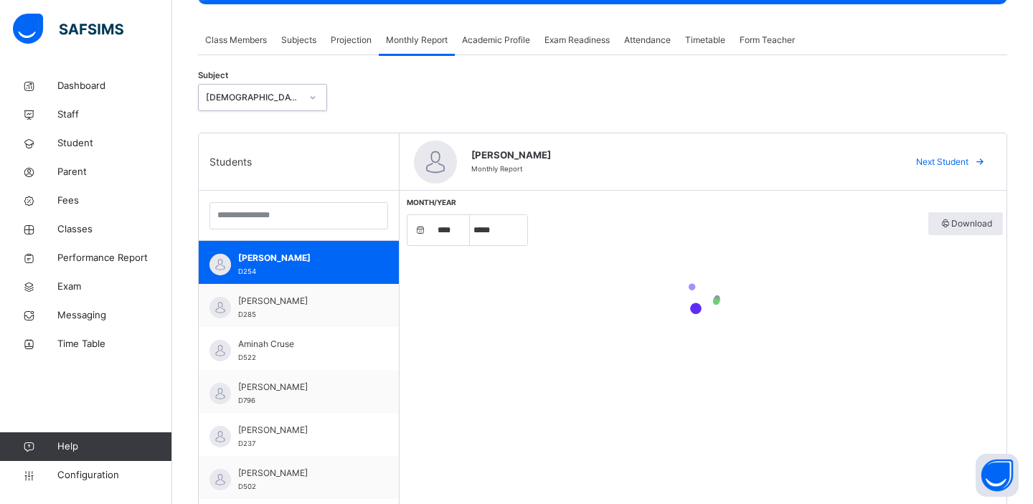
select select "****"
select select "*"
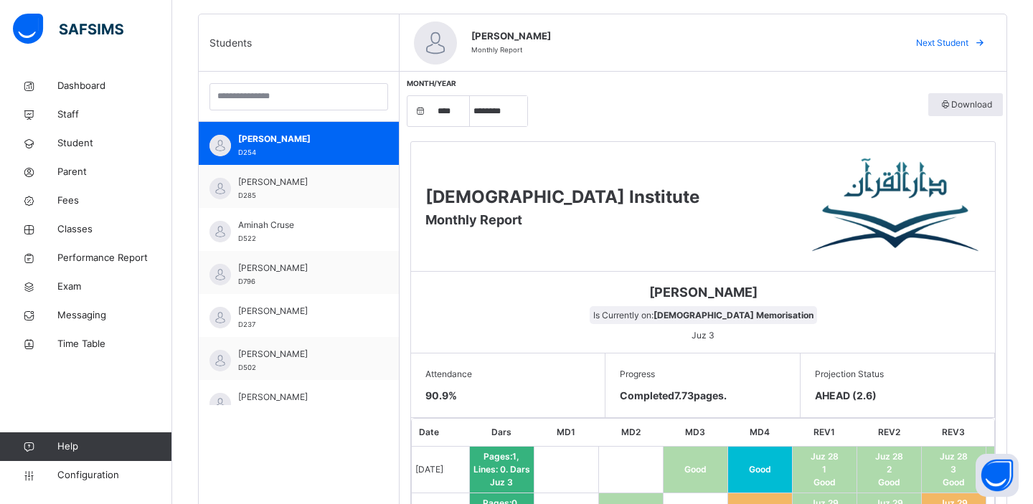
scroll to position [353, 0]
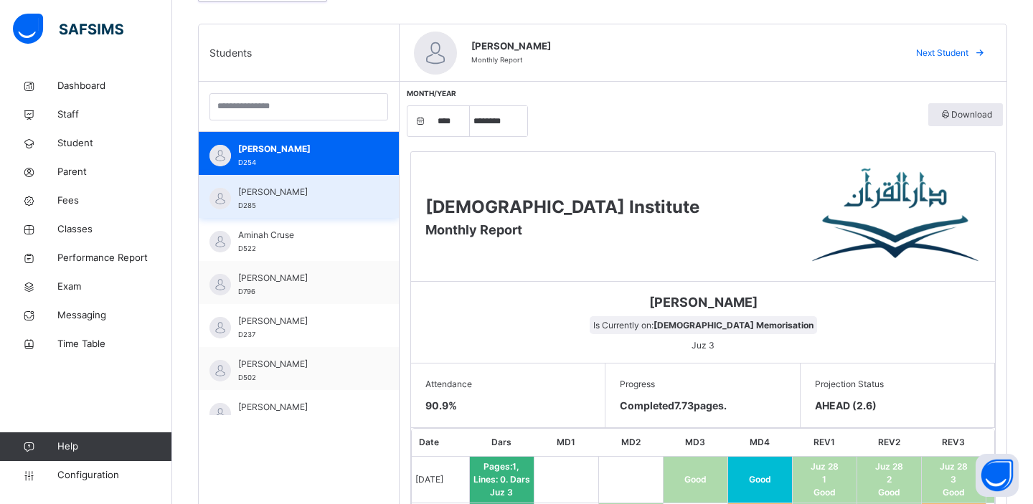
click at [274, 197] on span "[PERSON_NAME]" at bounding box center [302, 192] width 128 height 13
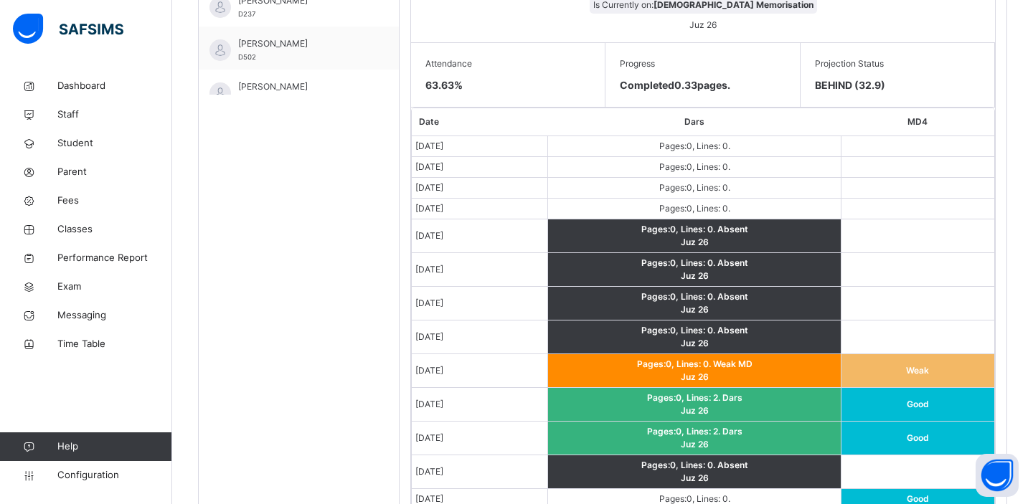
scroll to position [982, 0]
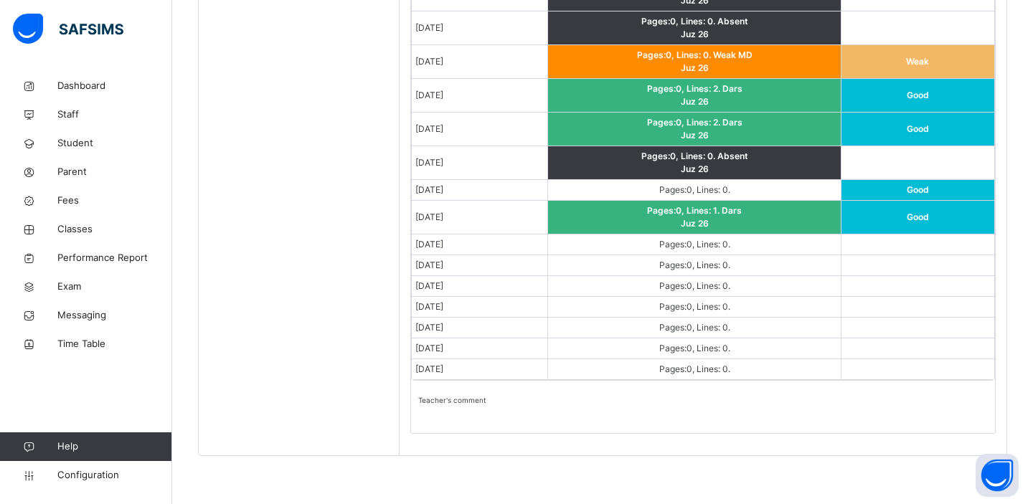
click at [485, 407] on div "Teacher's comment" at bounding box center [703, 407] width 584 height 52
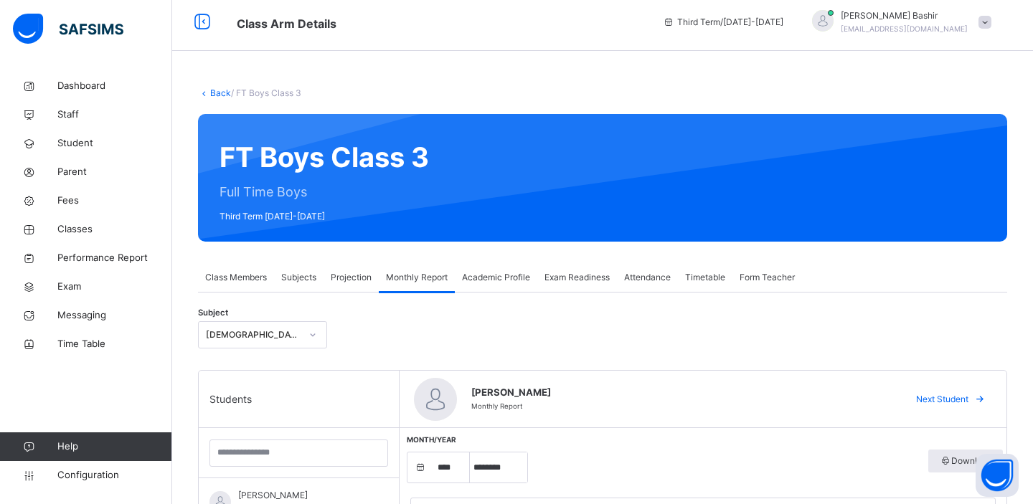
scroll to position [0, 0]
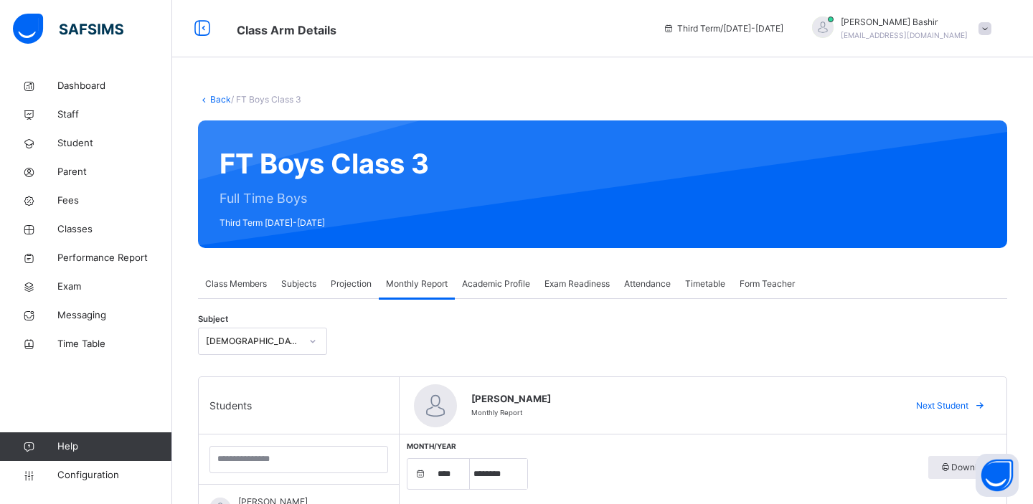
click at [222, 100] on link "Back" at bounding box center [220, 99] width 21 height 11
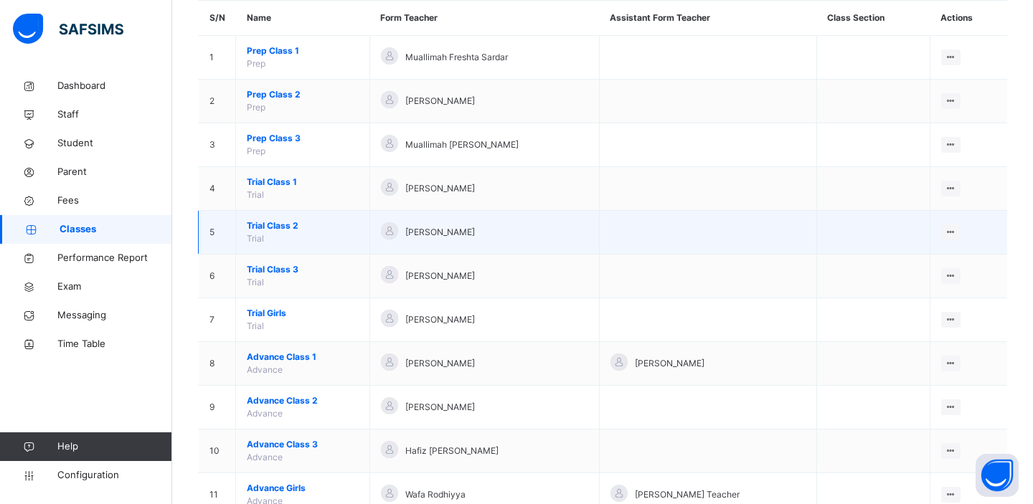
scroll to position [402, 0]
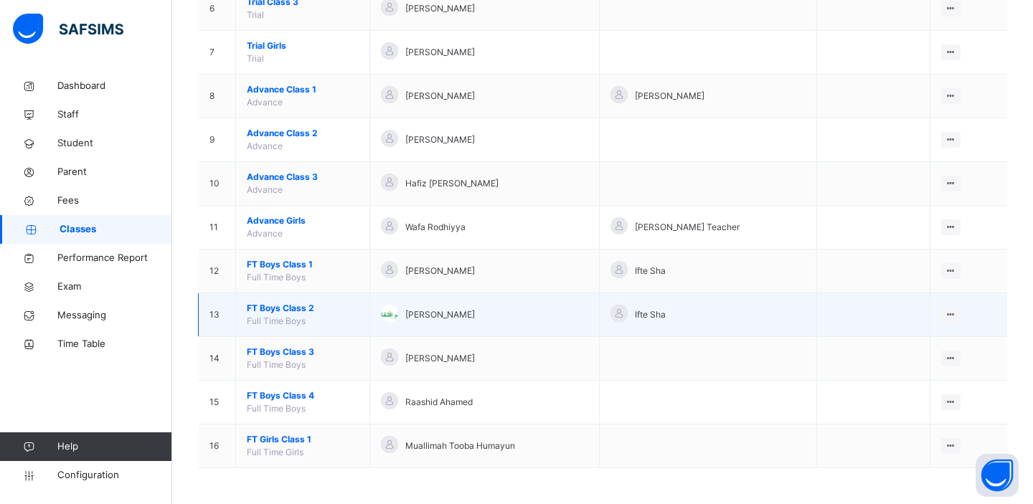
click at [289, 307] on span "FT Boys Class 2" at bounding box center [303, 308] width 112 height 13
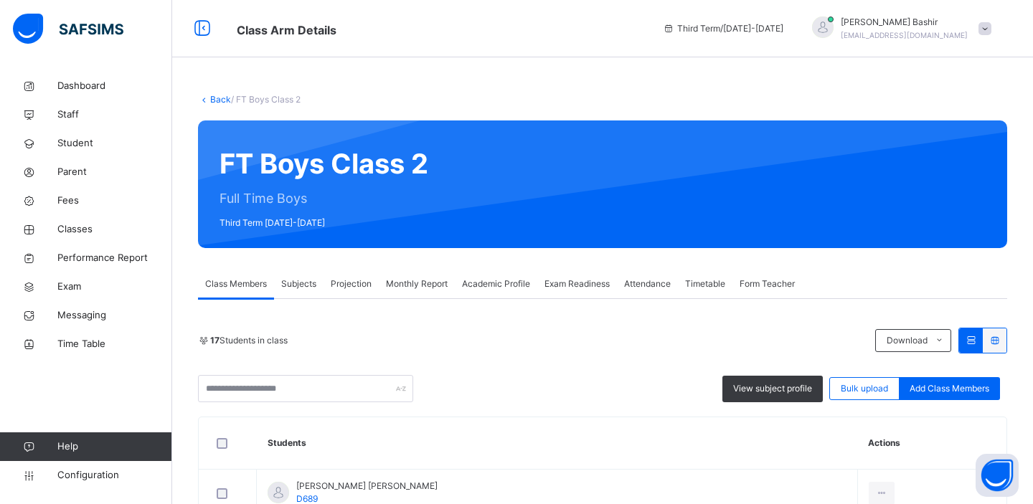
click at [303, 283] on span "Subjects" at bounding box center [298, 284] width 35 height 13
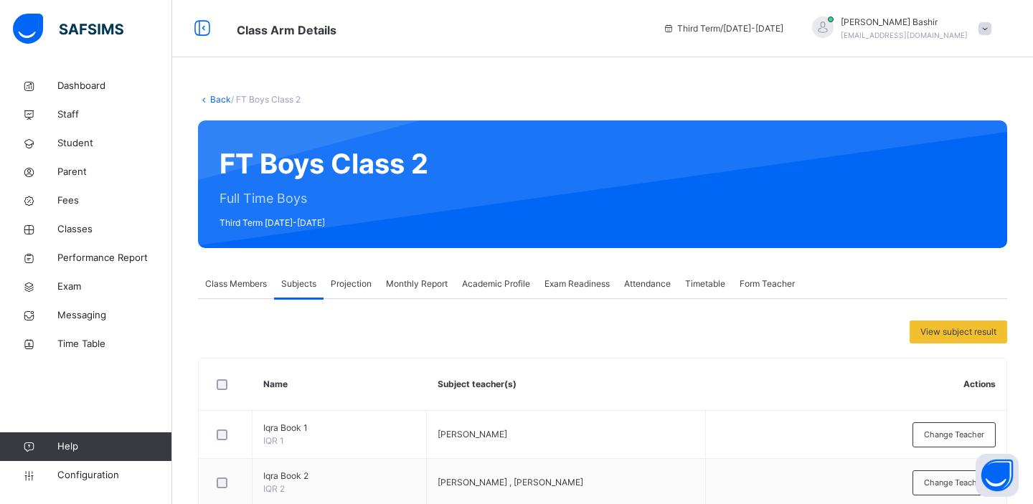
click at [425, 284] on span "Monthly Report" at bounding box center [417, 284] width 62 height 13
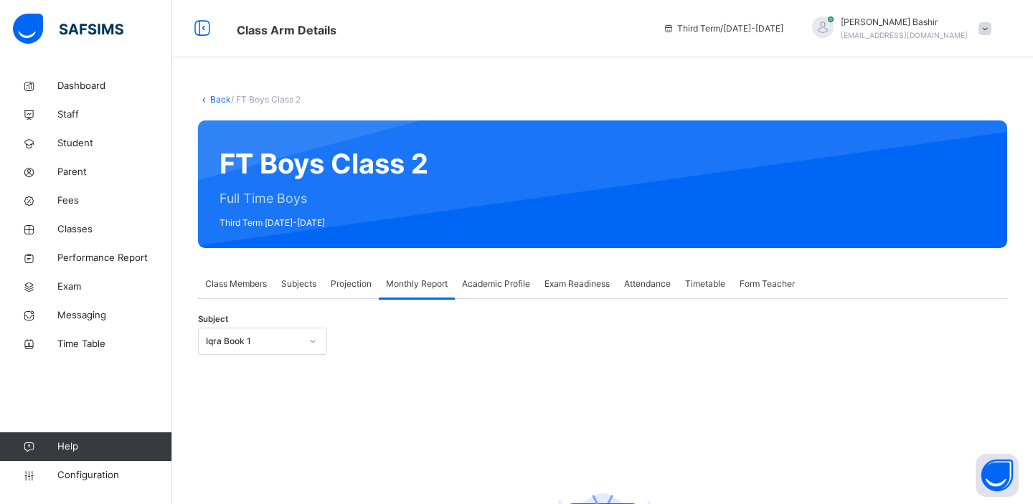
scroll to position [244, 0]
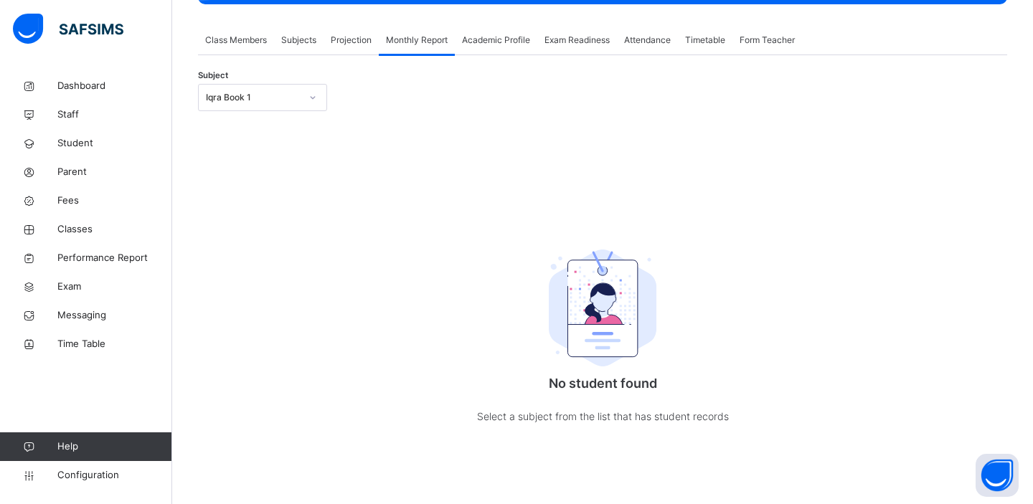
click at [300, 99] on div at bounding box center [312, 97] width 24 height 23
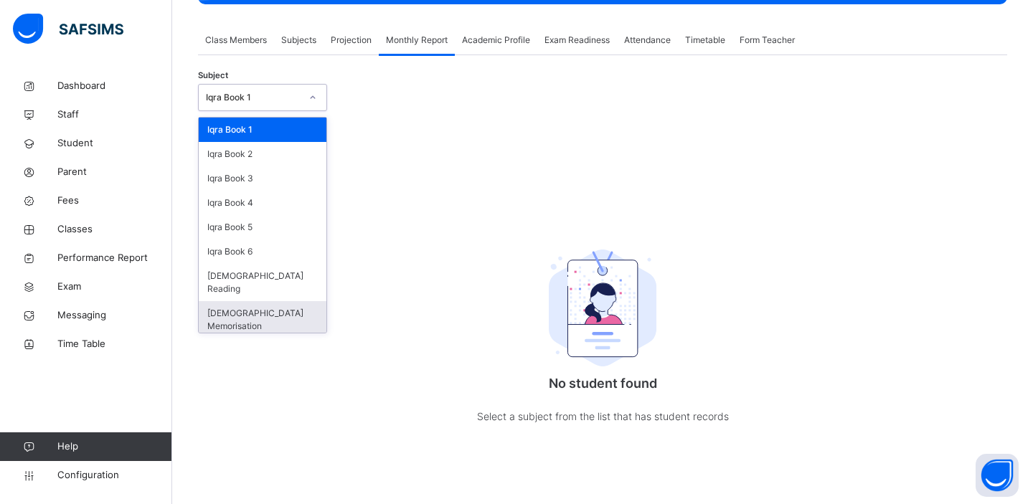
click at [268, 301] on div "[DEMOGRAPHIC_DATA] Memorisation" at bounding box center [263, 319] width 128 height 37
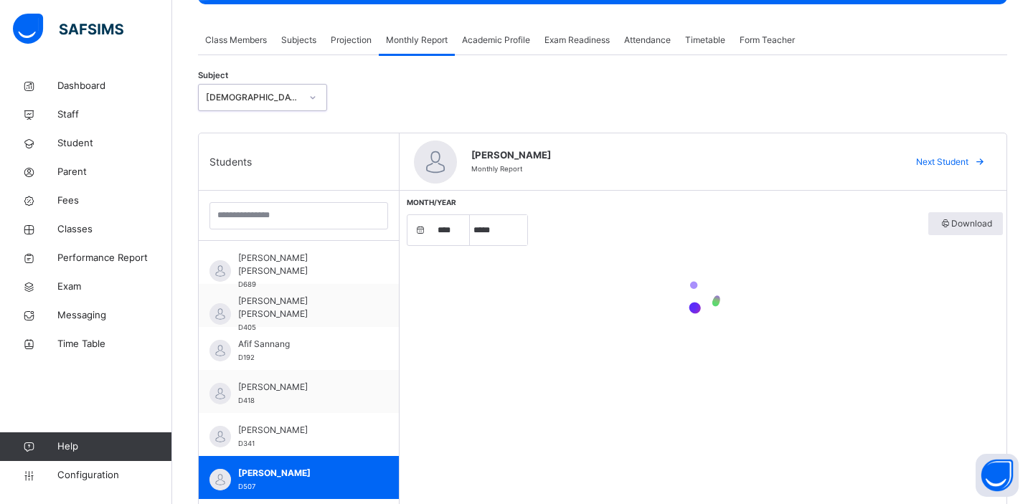
select select "****"
select select "*"
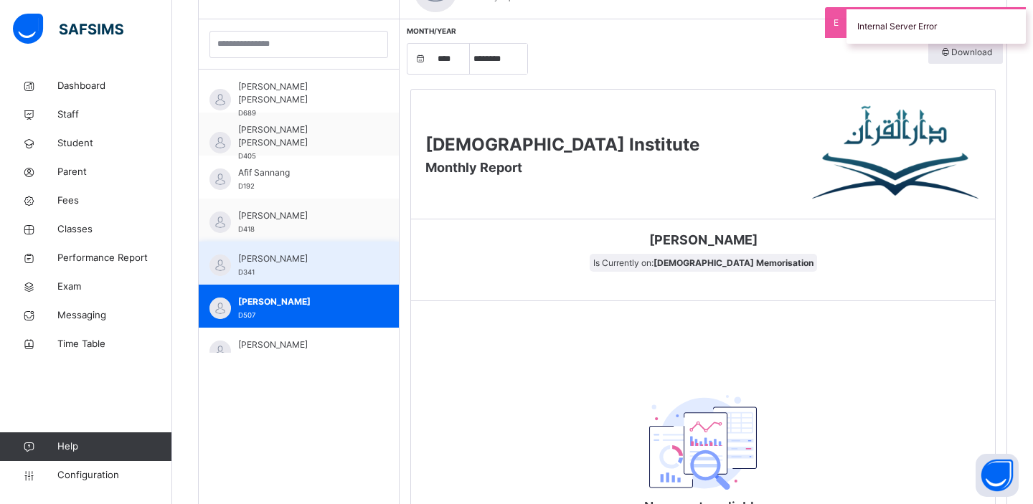
scroll to position [409, 0]
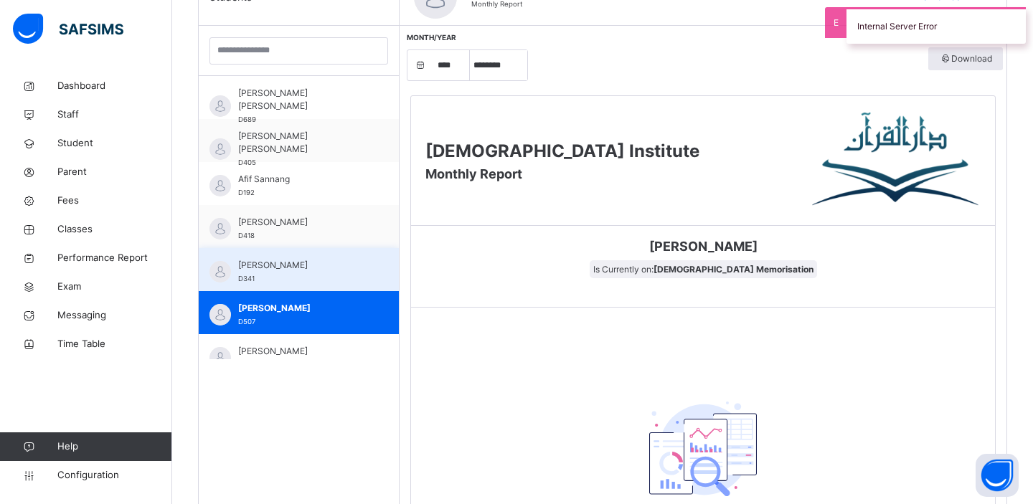
click at [309, 267] on span "[PERSON_NAME]" at bounding box center [302, 265] width 128 height 13
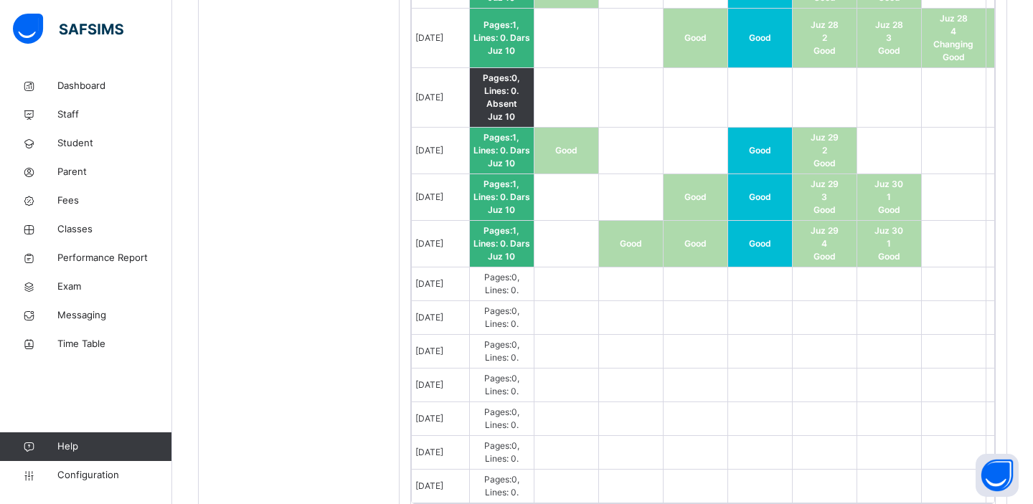
scroll to position [1466, 0]
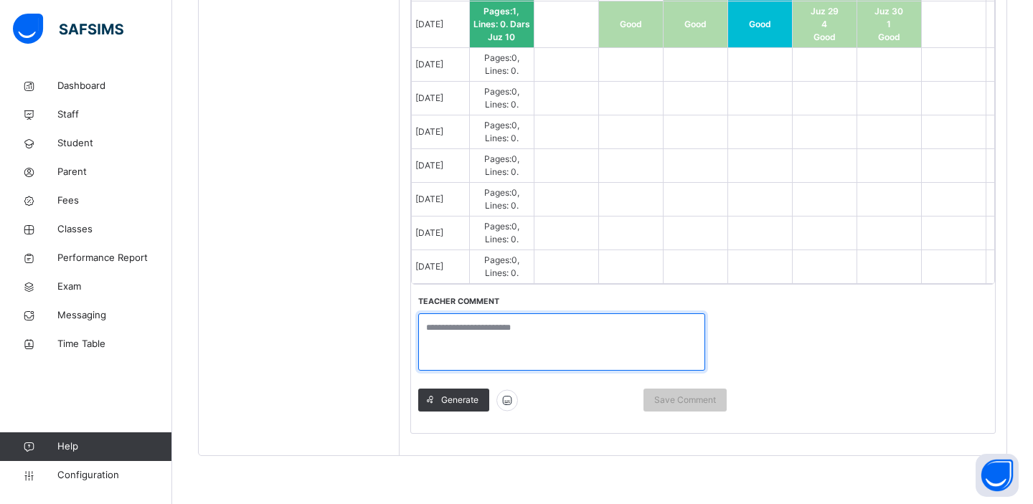
click at [549, 333] on textarea at bounding box center [561, 341] width 287 height 57
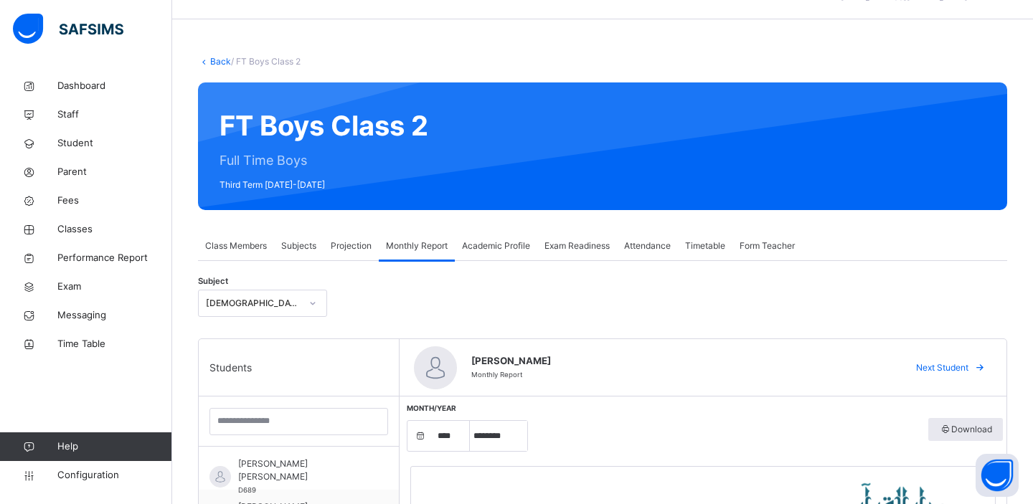
scroll to position [0, 0]
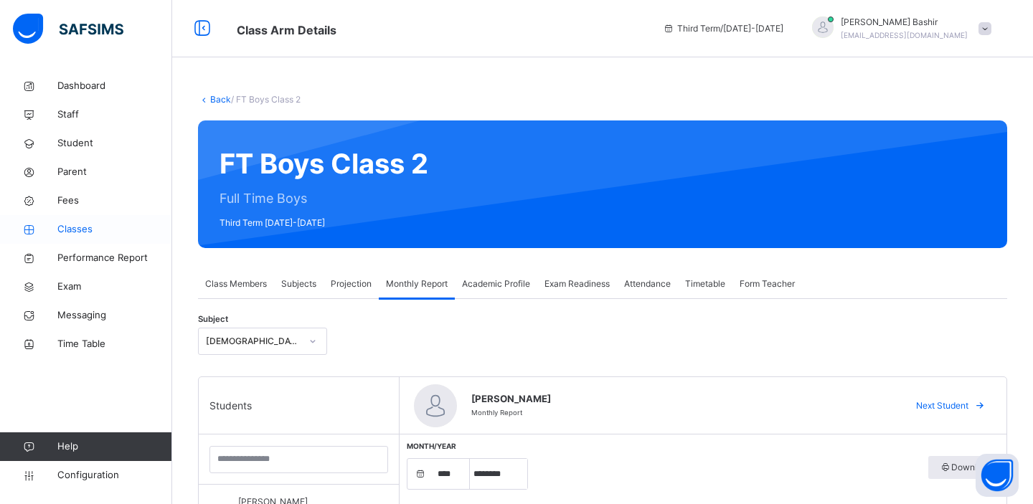
click at [86, 234] on span "Classes" at bounding box center [114, 229] width 115 height 14
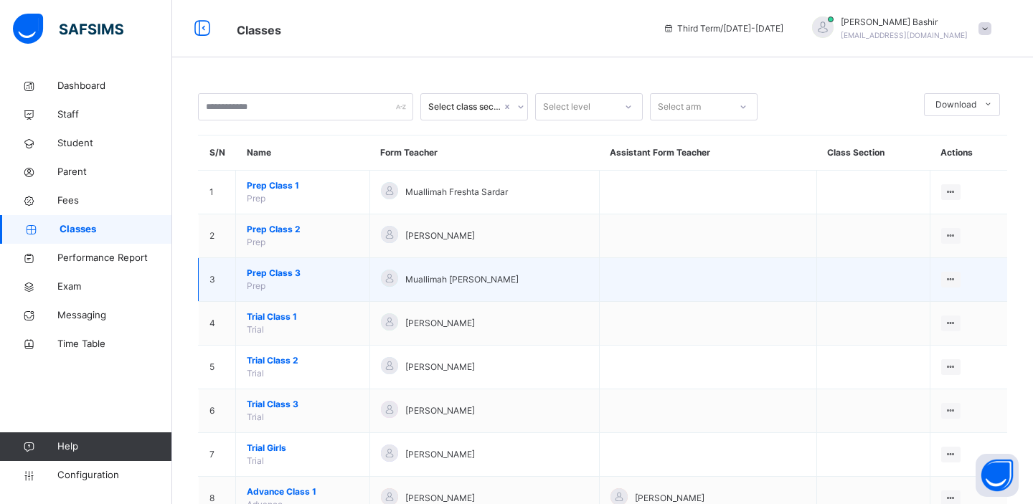
click at [286, 273] on span "Prep Class 3" at bounding box center [303, 273] width 112 height 13
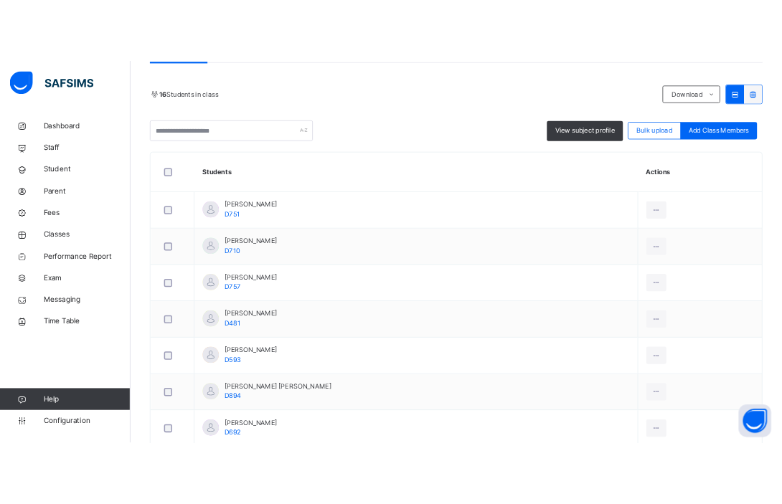
scroll to position [263, 0]
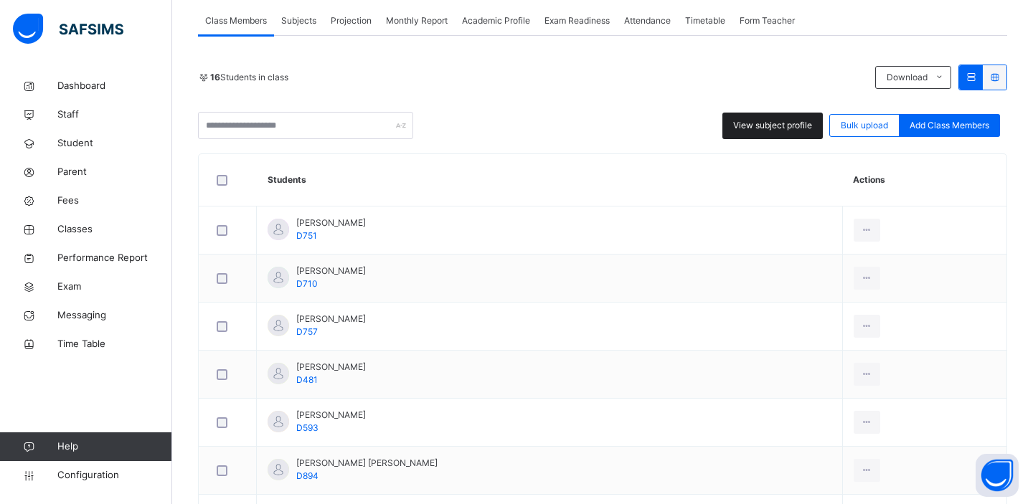
click at [762, 120] on span "View subject profile" at bounding box center [772, 125] width 79 height 13
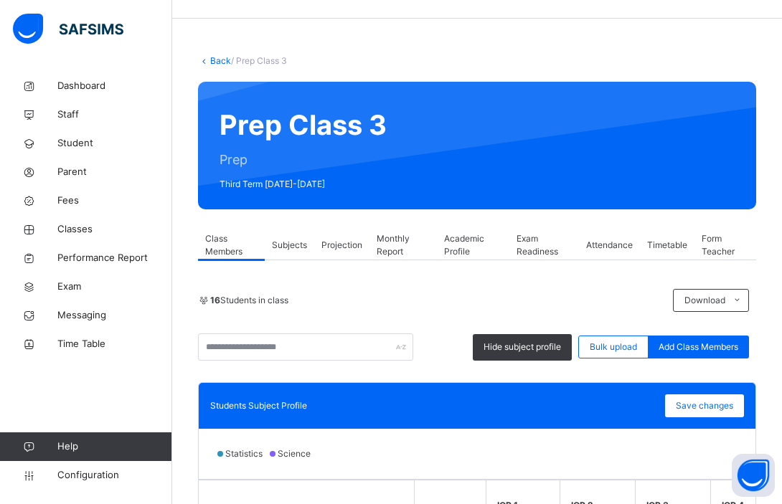
scroll to position [8, 0]
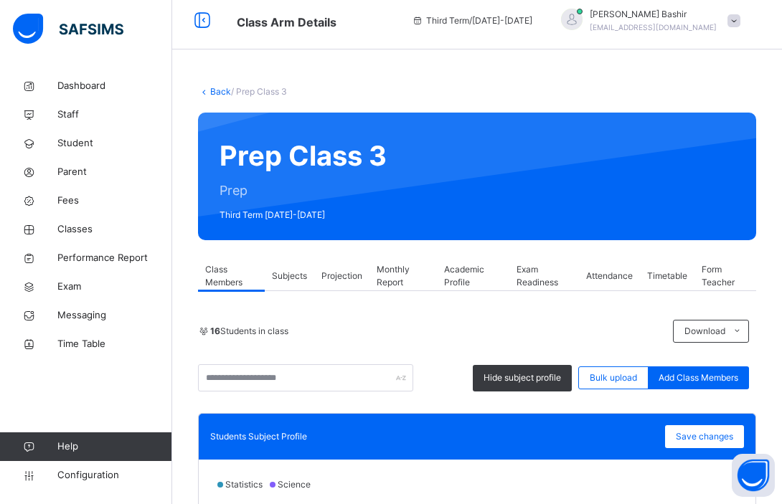
click at [219, 92] on link "Back" at bounding box center [220, 91] width 21 height 11
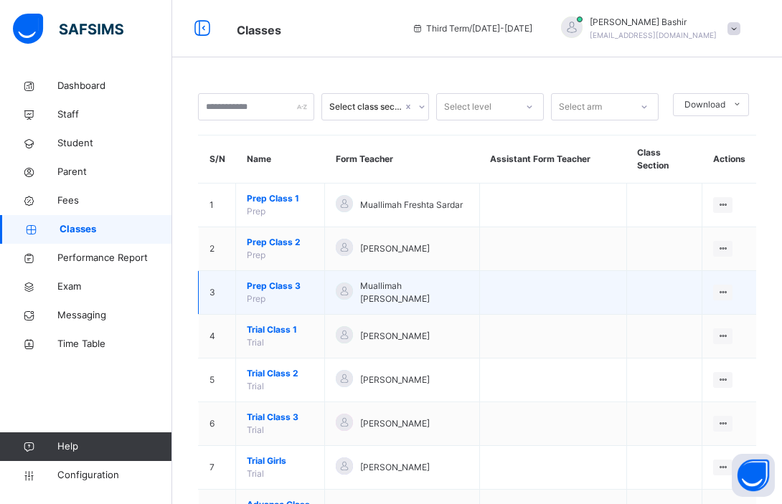
click at [278, 280] on span "Prep Class 3" at bounding box center [280, 286] width 67 height 13
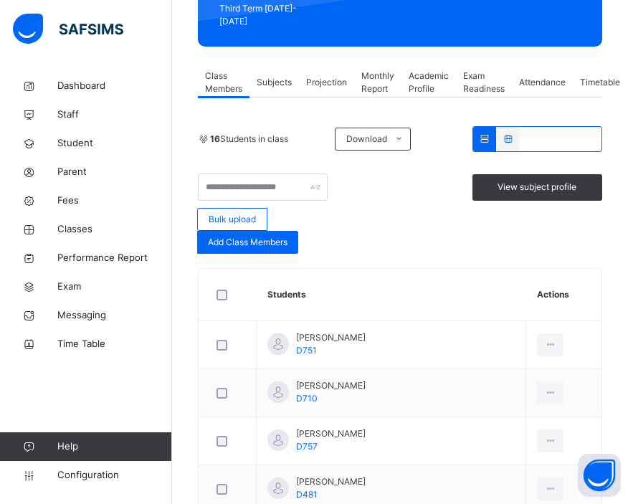
scroll to position [260, 0]
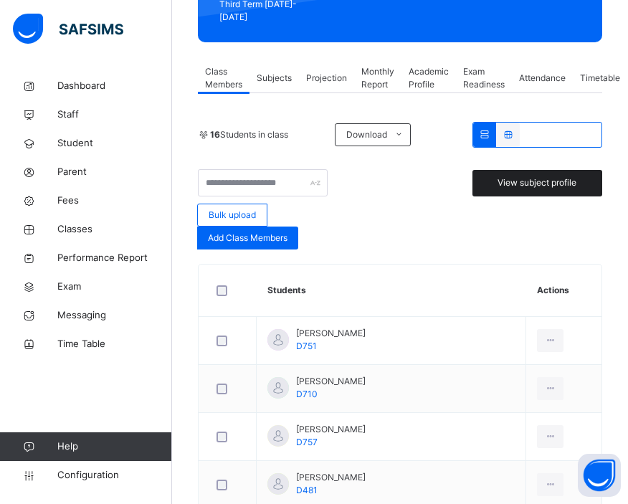
click at [522, 176] on span "View subject profile" at bounding box center [537, 182] width 79 height 13
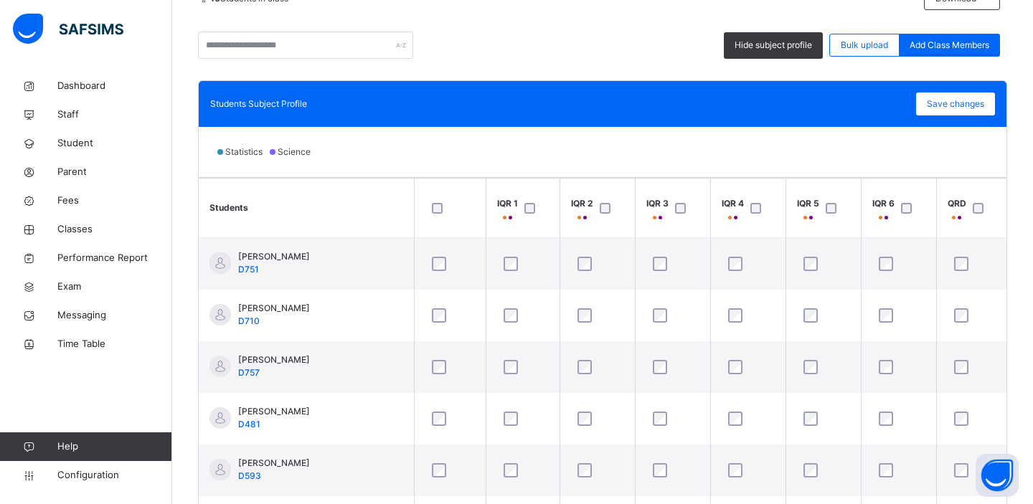
scroll to position [346, 0]
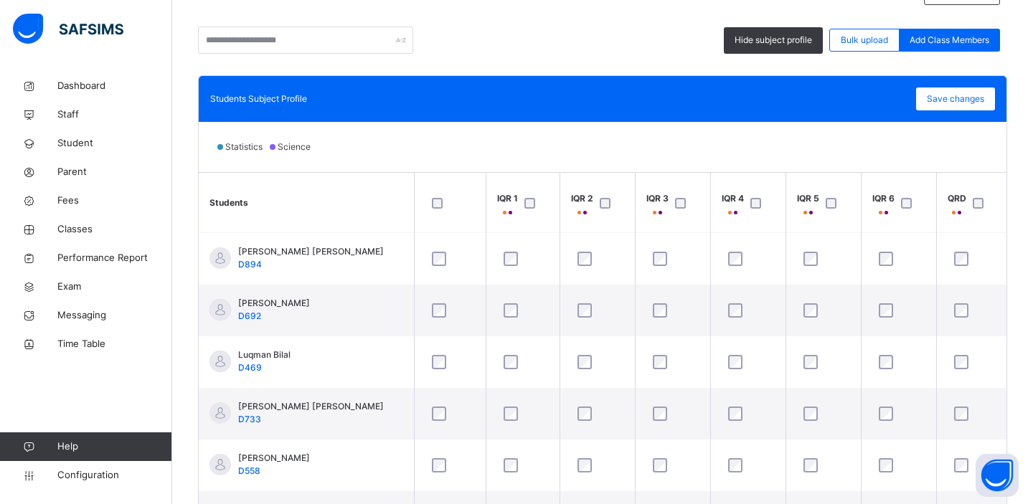
scroll to position [260, 0]
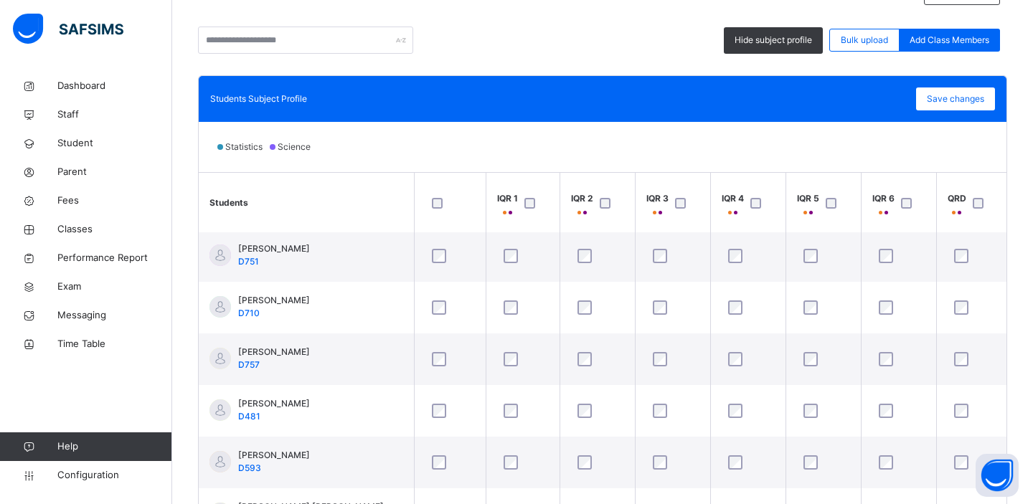
scroll to position [0, 0]
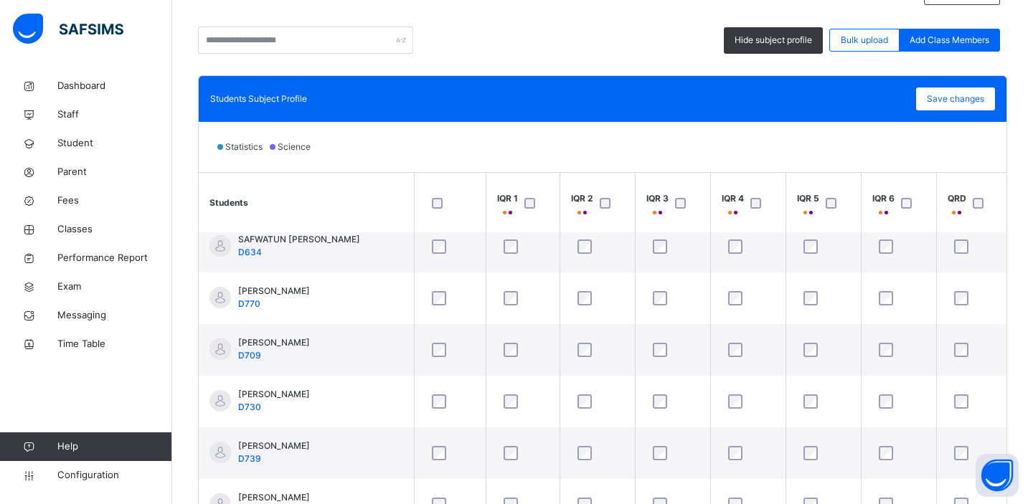
scroll to position [534, 0]
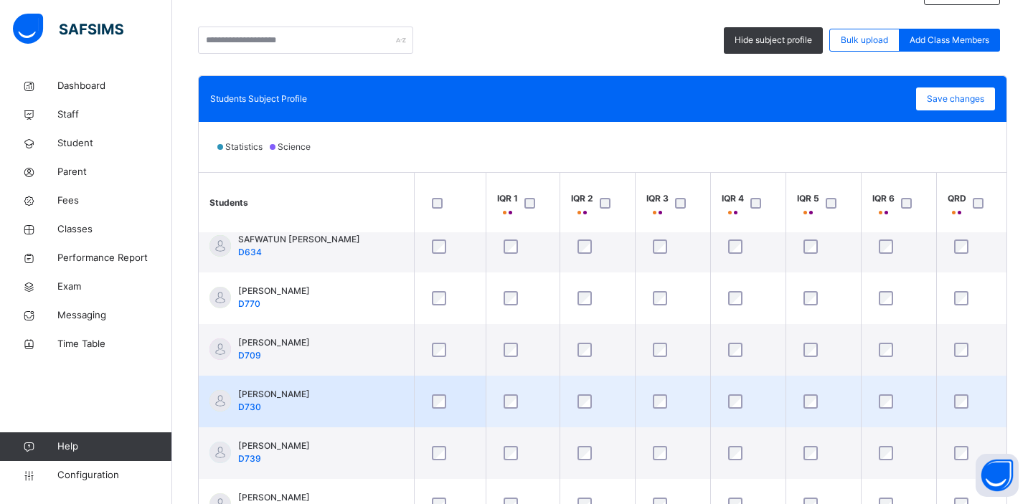
scroll to position [416, 0]
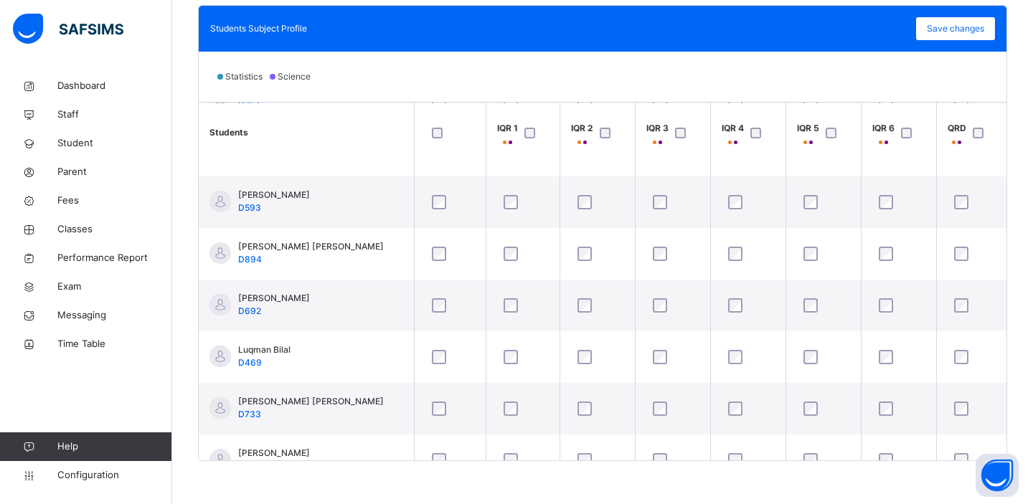
scroll to position [172, 0]
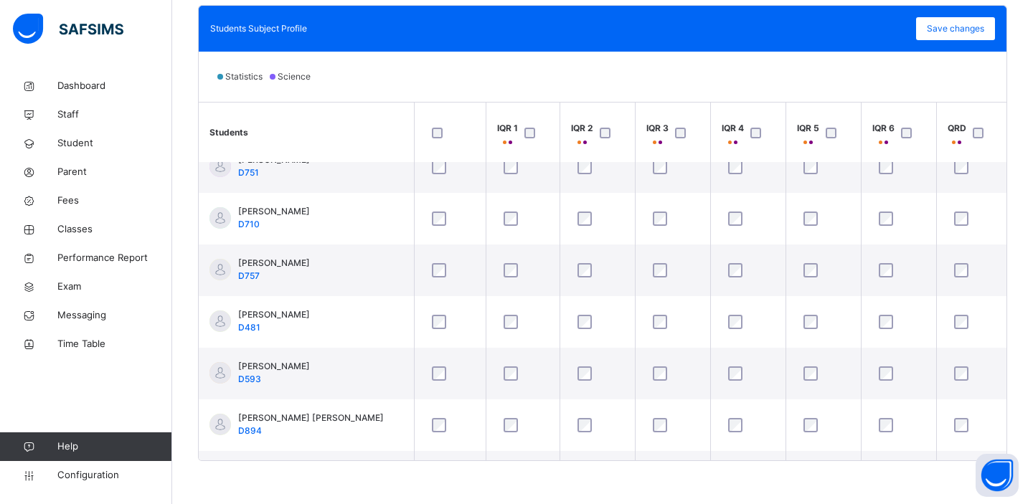
scroll to position [0, 0]
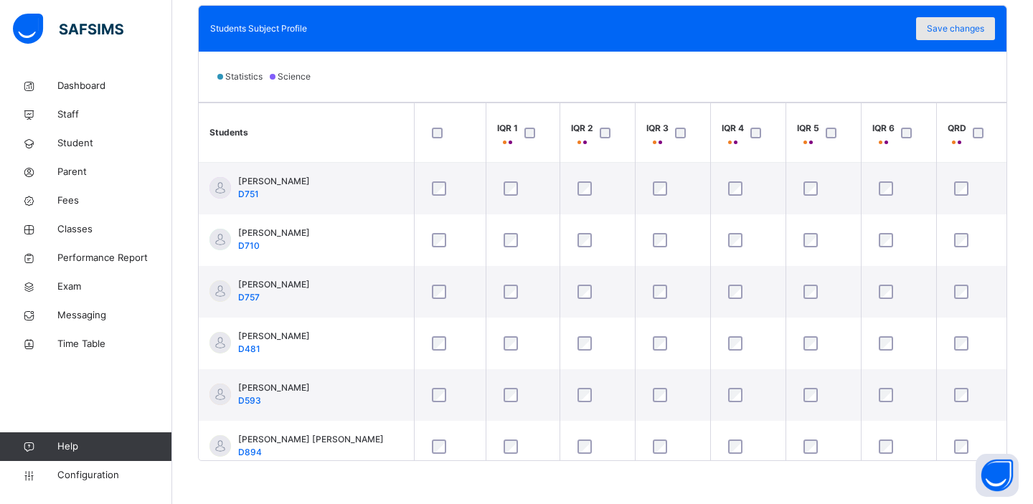
click at [934, 31] on span "Save changes" at bounding box center [954, 28] width 57 height 13
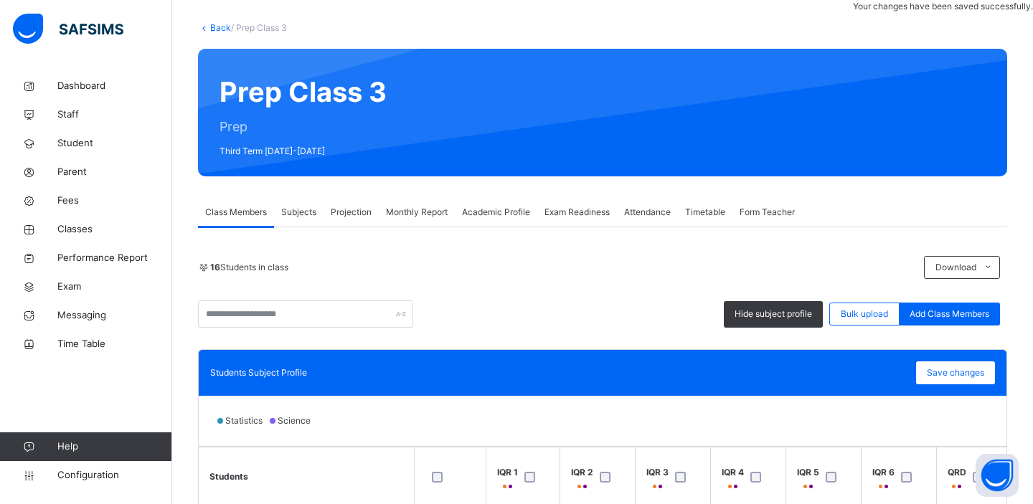
scroll to position [24, 0]
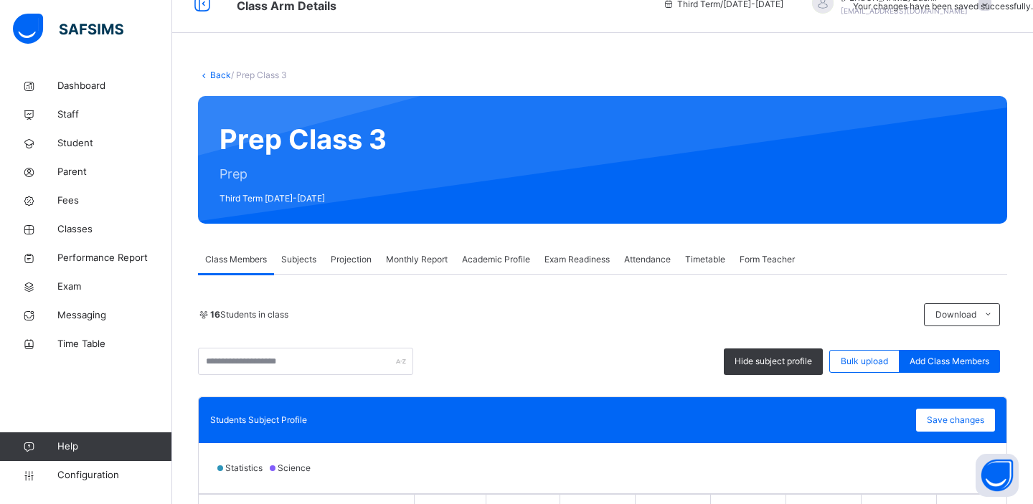
click at [288, 257] on span "Subjects" at bounding box center [298, 259] width 35 height 13
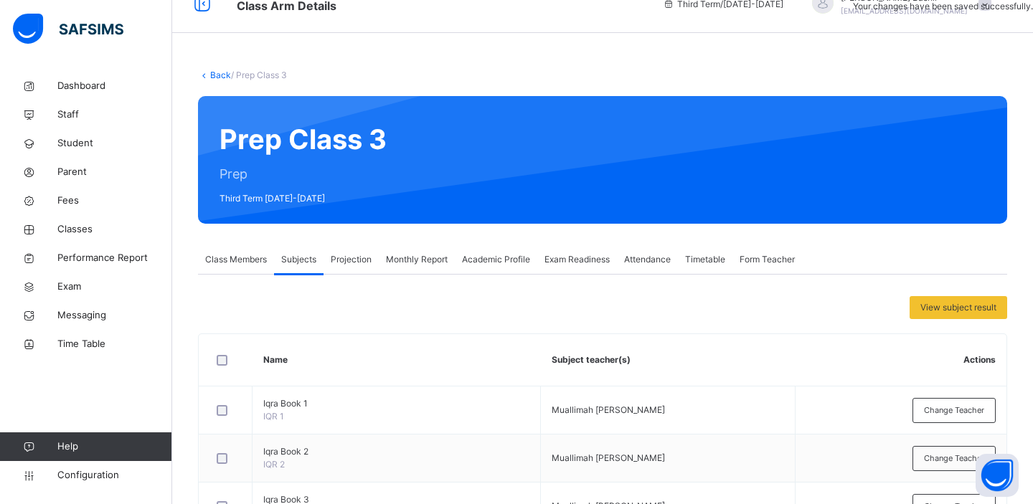
click at [363, 256] on span "Projection" at bounding box center [351, 259] width 41 height 13
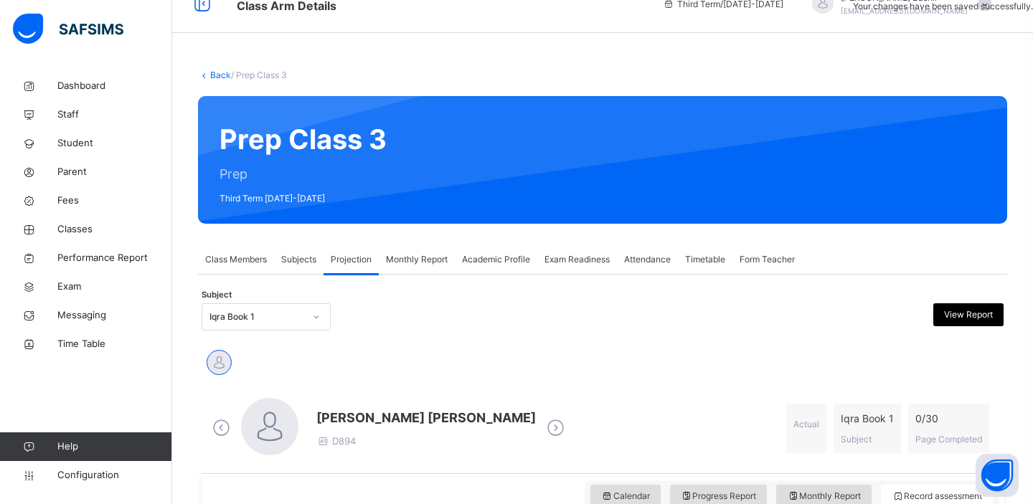
click at [412, 256] on span "Monthly Report" at bounding box center [417, 259] width 62 height 13
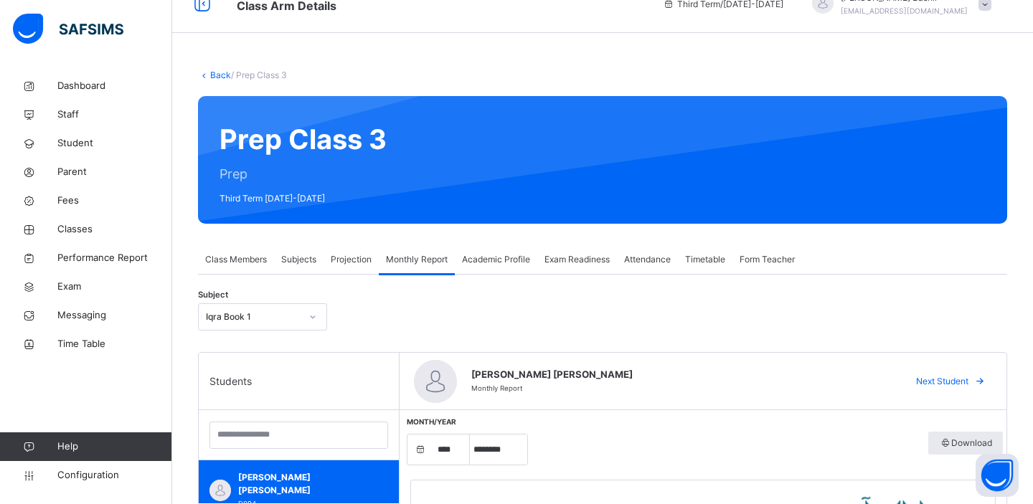
click at [493, 259] on span "Academic Profile" at bounding box center [496, 259] width 68 height 13
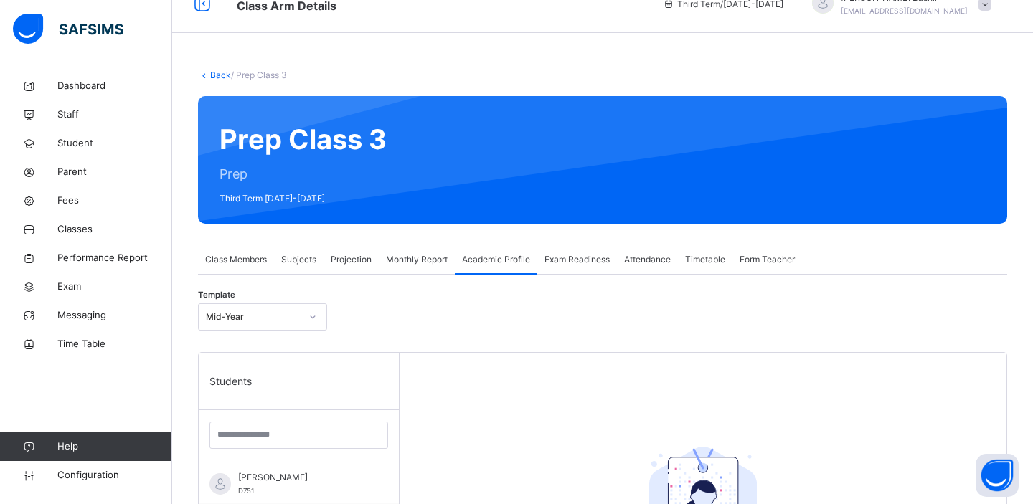
click at [575, 252] on div "Exam Readiness" at bounding box center [577, 259] width 80 height 29
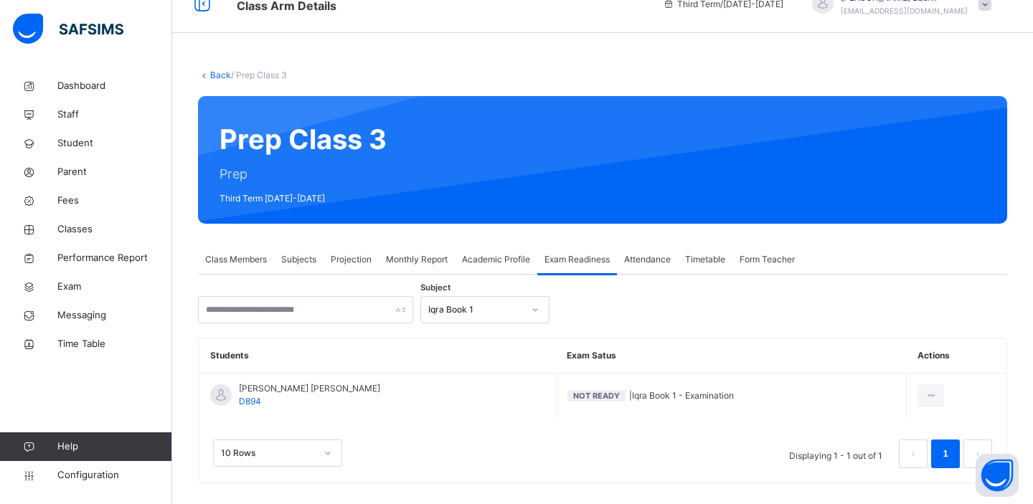
click at [655, 260] on span "Attendance" at bounding box center [647, 259] width 47 height 13
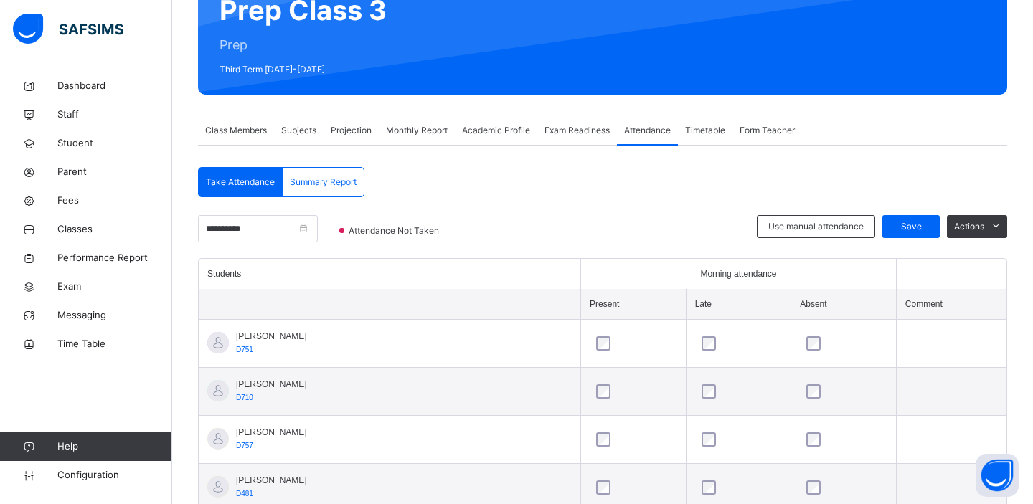
scroll to position [0, 0]
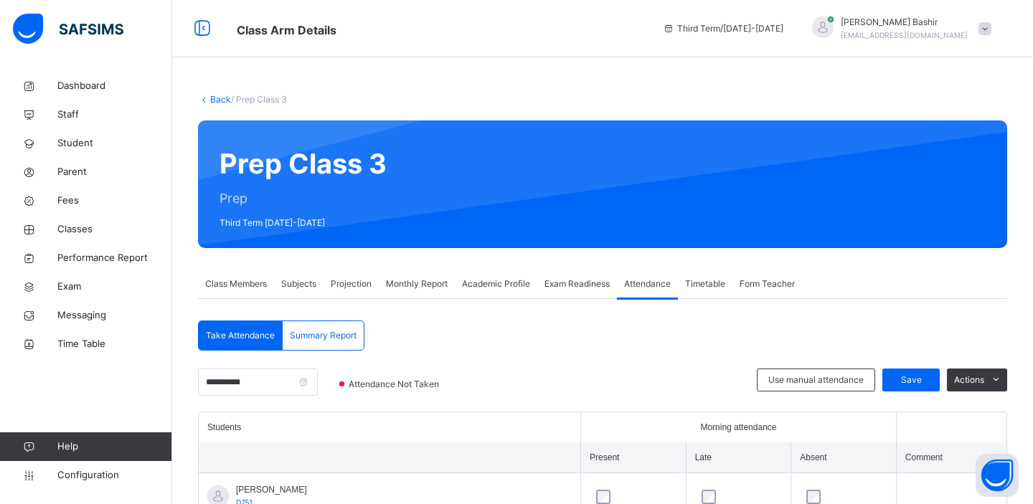
click at [305, 283] on span "Subjects" at bounding box center [298, 284] width 35 height 13
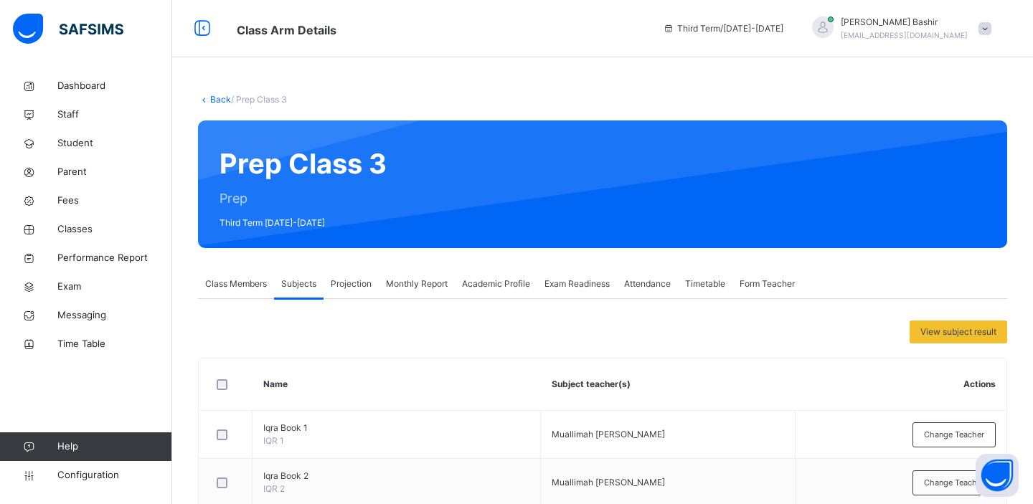
click at [253, 282] on span "Class Members" at bounding box center [236, 284] width 62 height 13
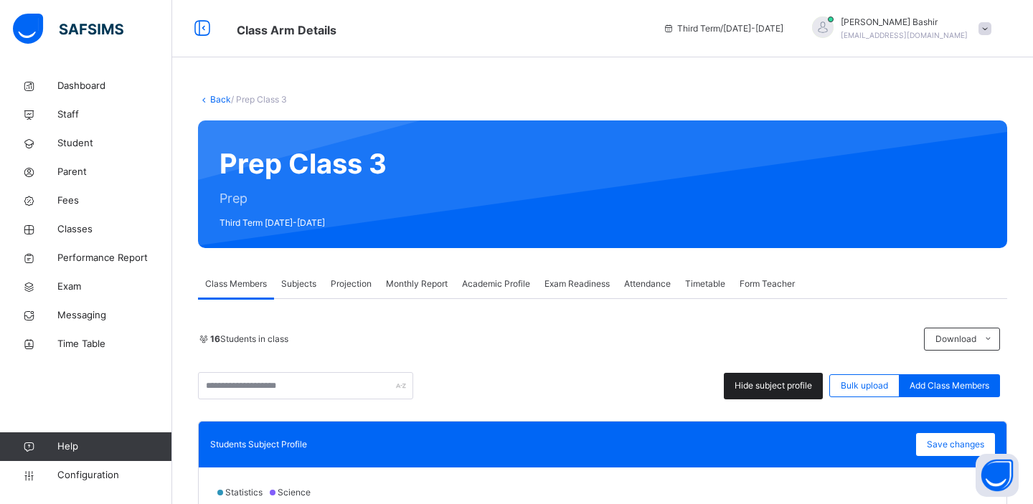
click at [805, 379] on div "Hide subject profile" at bounding box center [773, 386] width 99 height 27
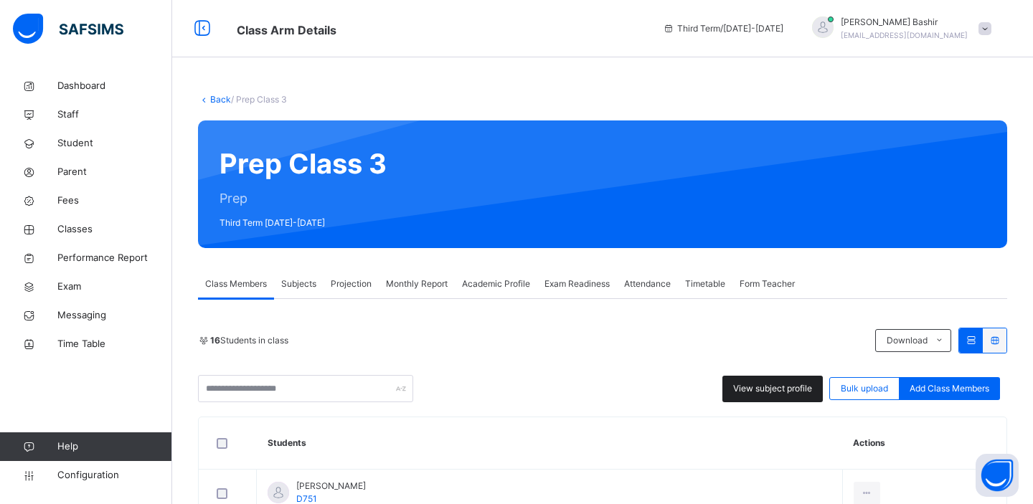
click at [762, 388] on span "View subject profile" at bounding box center [772, 388] width 79 height 13
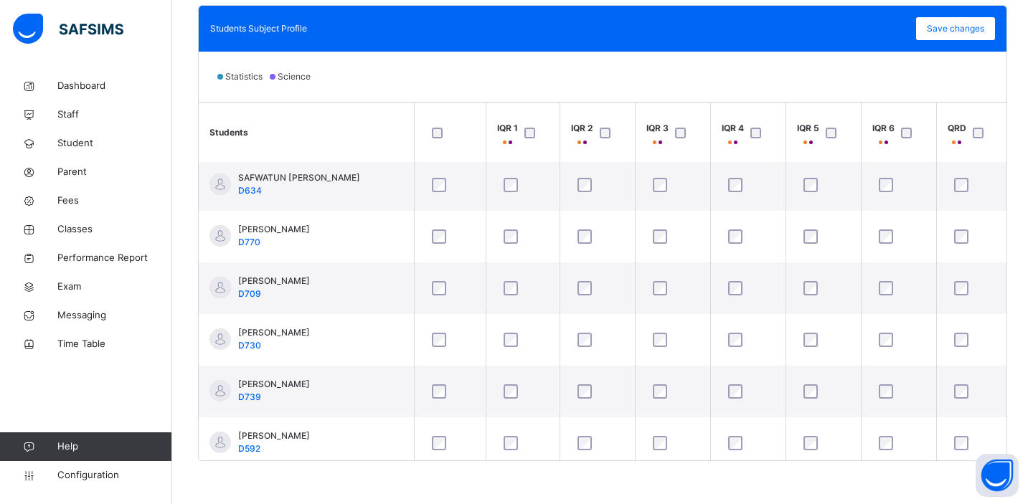
scroll to position [534, 0]
